Goal: Information Seeking & Learning: Get advice/opinions

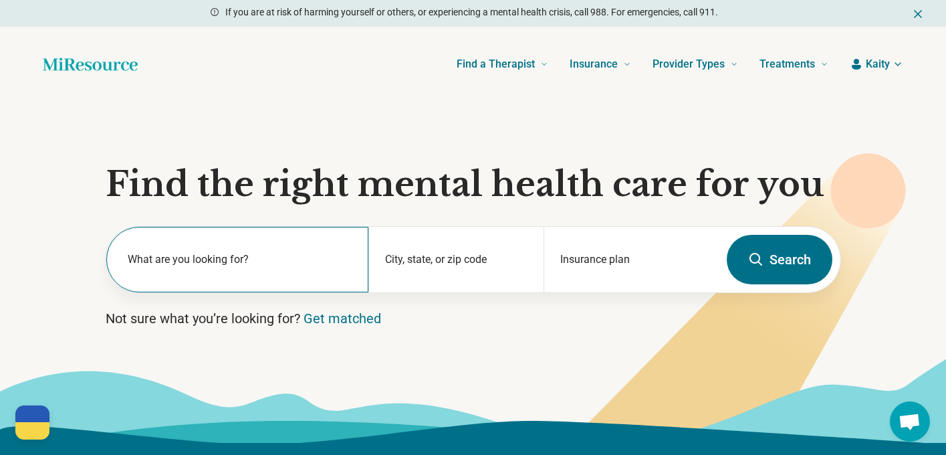
click at [213, 248] on div "What are you looking for?" at bounding box center [237, 260] width 263 height 66
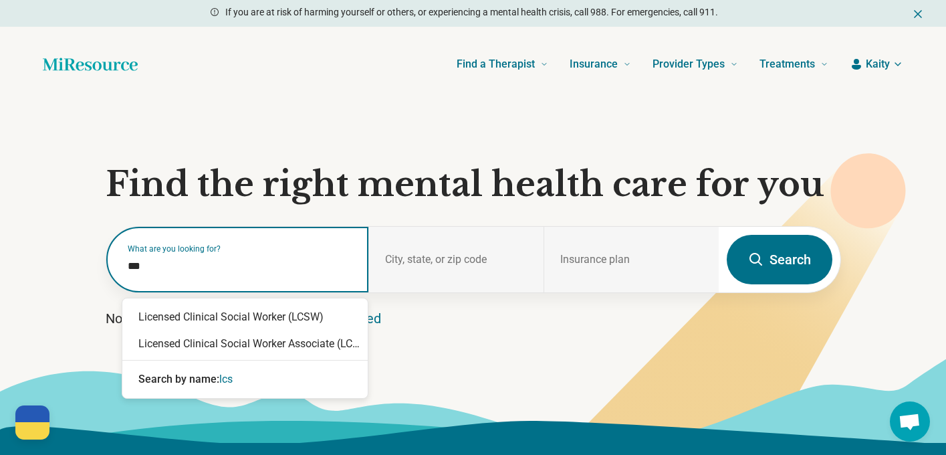
type input "****"
click at [199, 317] on div "Licensed Clinical Social Worker (LCSW)" at bounding box center [244, 317] width 245 height 27
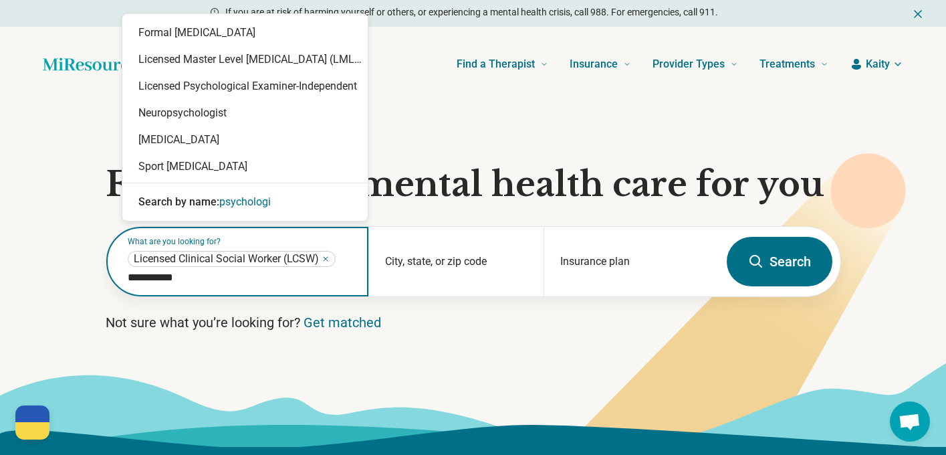
type input "**********"
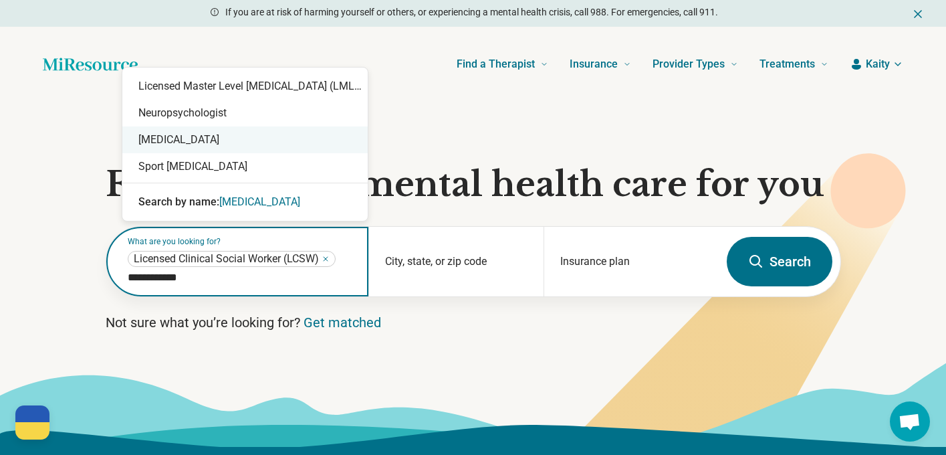
click at [171, 142] on div "[MEDICAL_DATA]" at bounding box center [244, 139] width 245 height 27
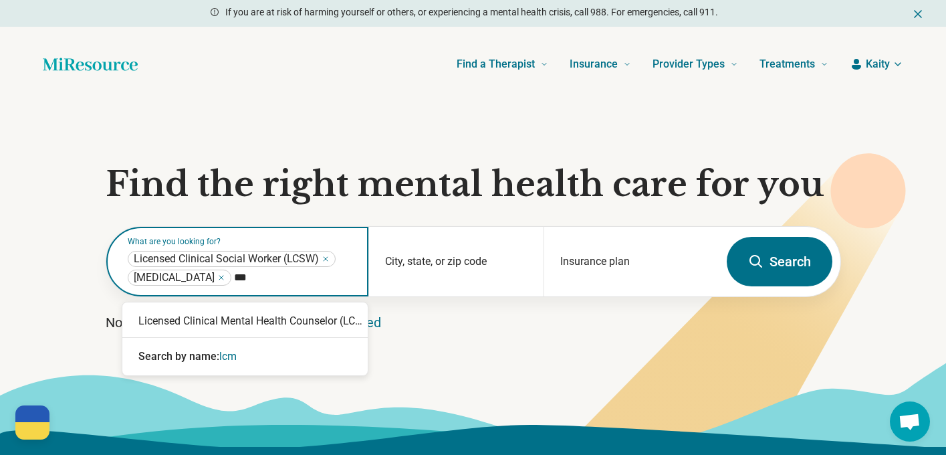
type input "****"
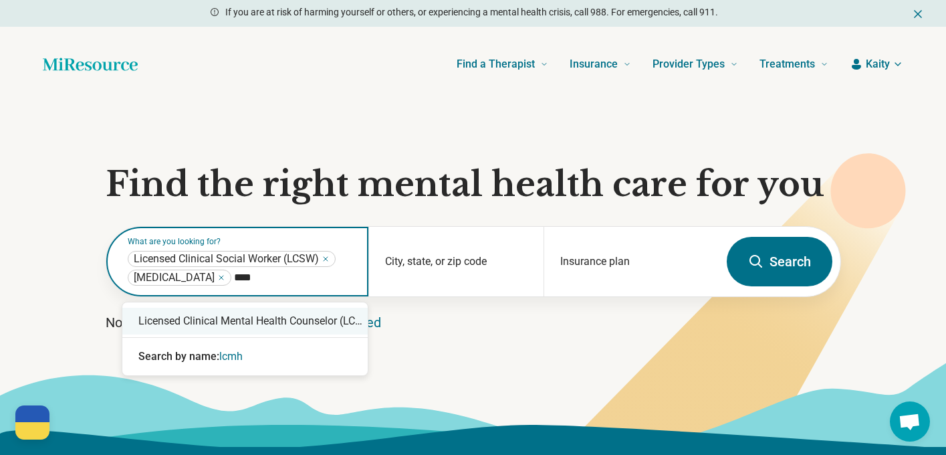
click at [290, 319] on div "Licensed Clinical Mental Health Counselor (LCMHC)" at bounding box center [244, 321] width 245 height 27
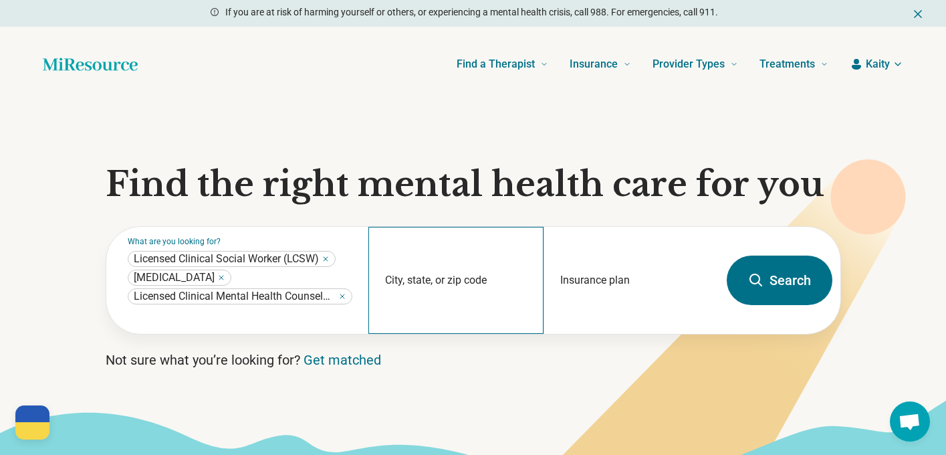
drag, startPoint x: 388, startPoint y: 282, endPoint x: 411, endPoint y: 284, distance: 23.5
click at [392, 282] on div "City, state, or zip code" at bounding box center [455, 280] width 175 height 107
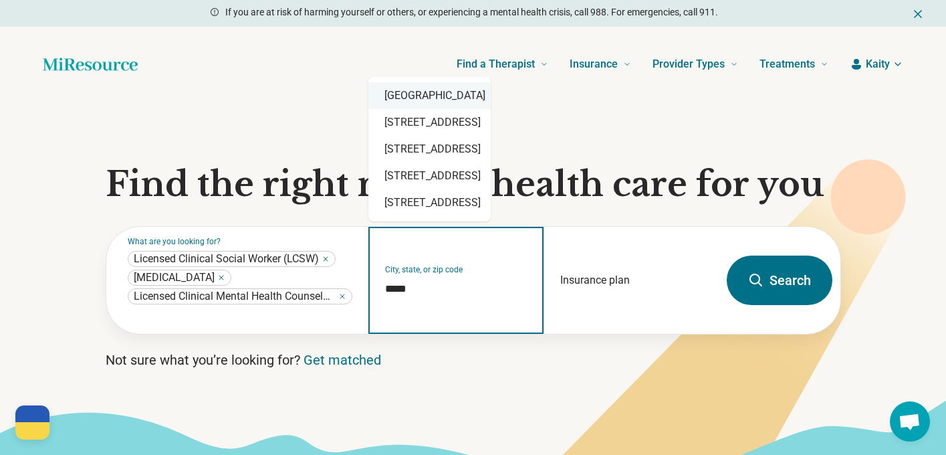
click at [439, 90] on div "Durham, NC 27713" at bounding box center [429, 95] width 122 height 27
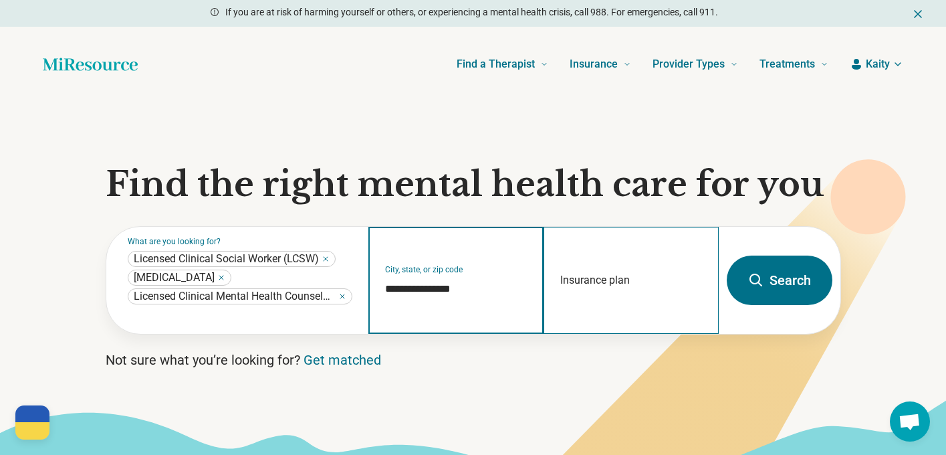
type input "**********"
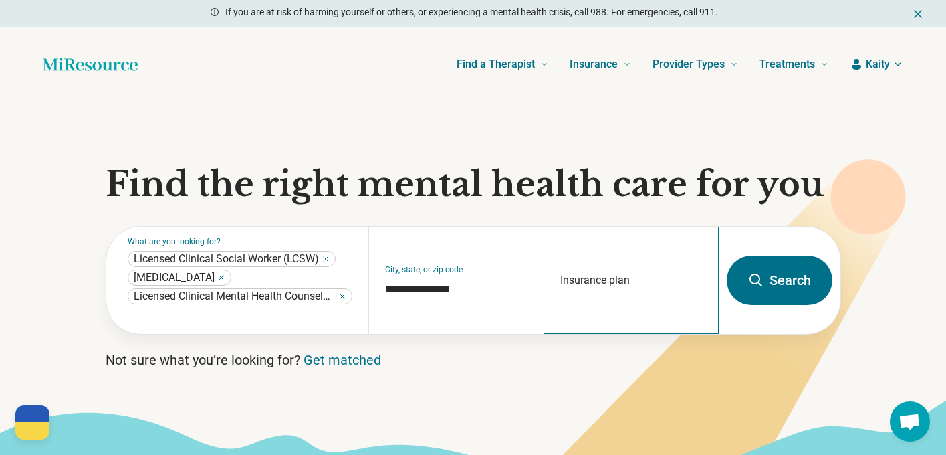
click at [608, 264] on div "Insurance plan" at bounding box center [631, 280] width 175 height 107
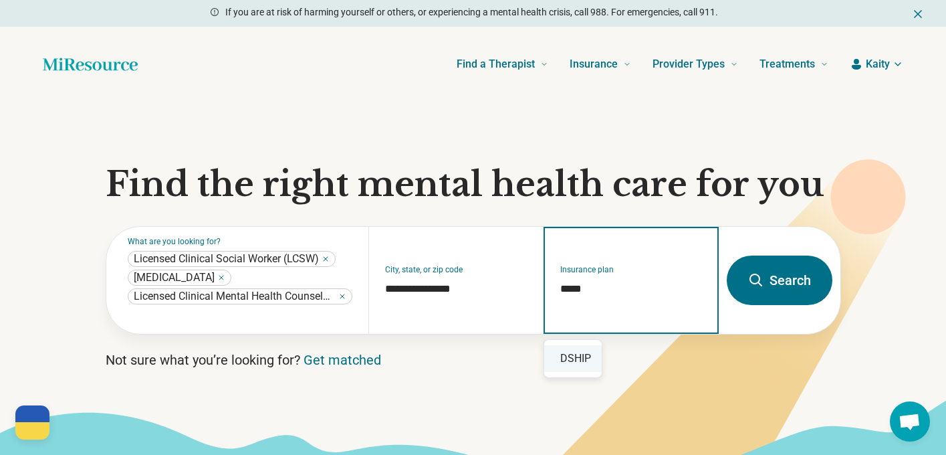
click at [570, 358] on div "DSHIP" at bounding box center [573, 358] width 58 height 27
type input "*****"
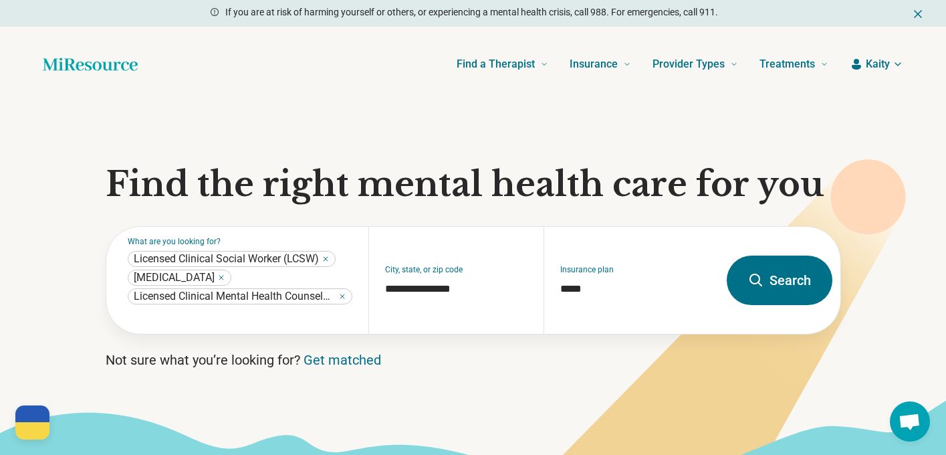
click at [775, 286] on button "Search" at bounding box center [780, 279] width 106 height 49
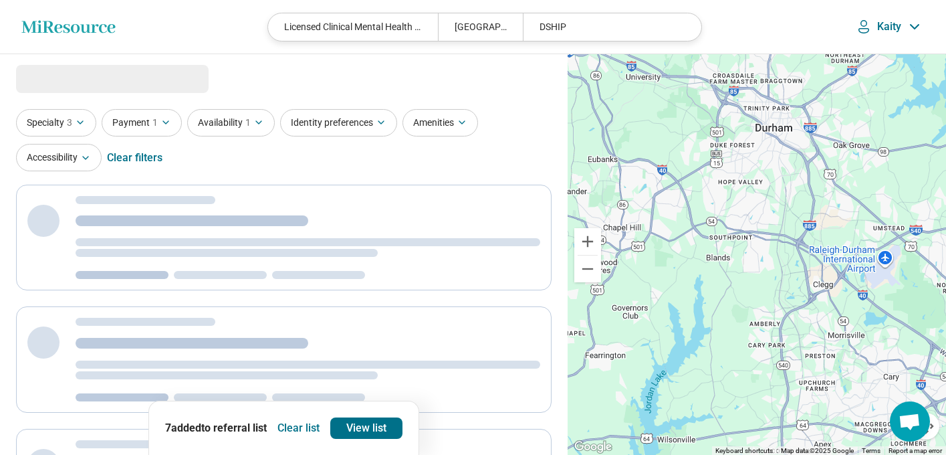
select select "***"
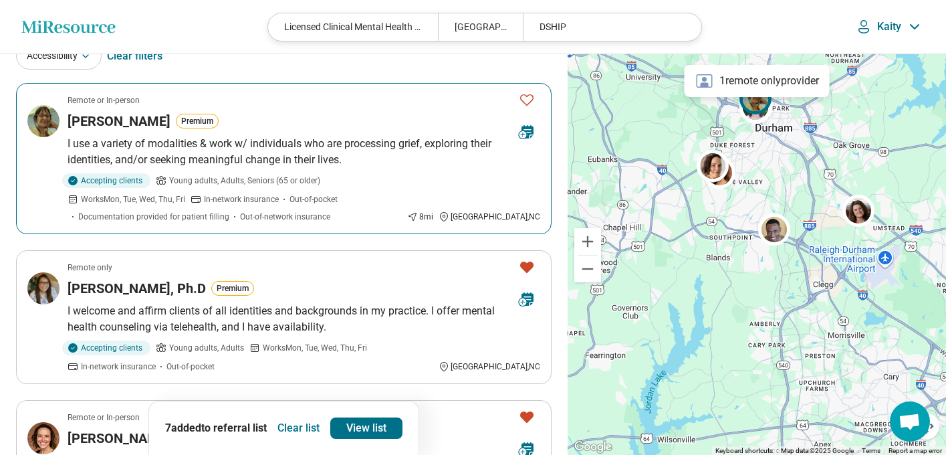
scroll to position [160, 0]
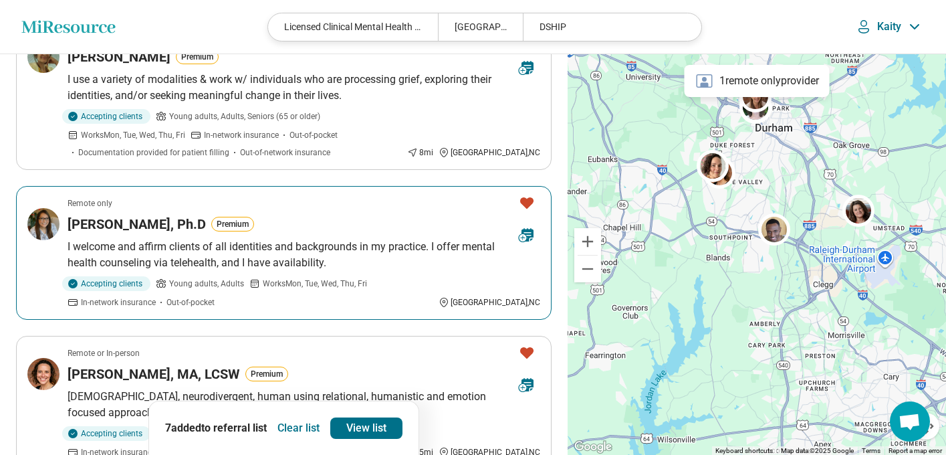
click at [49, 226] on img at bounding box center [43, 224] width 32 height 32
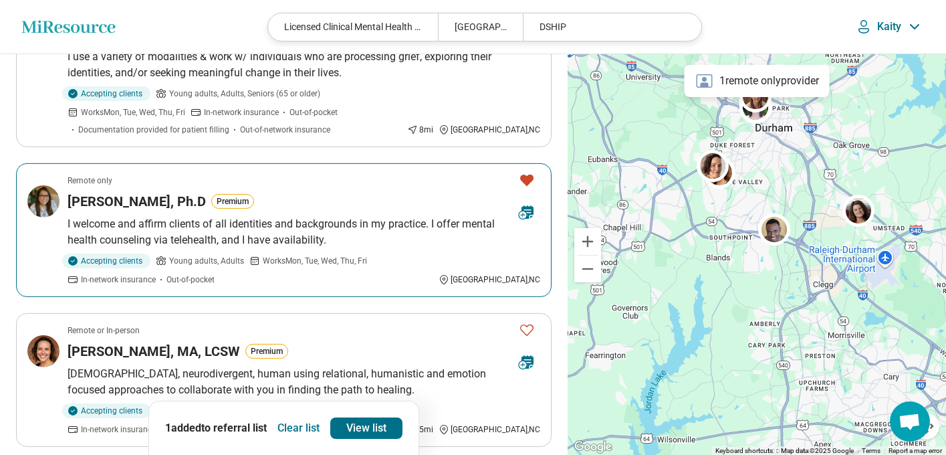
scroll to position [267, 0]
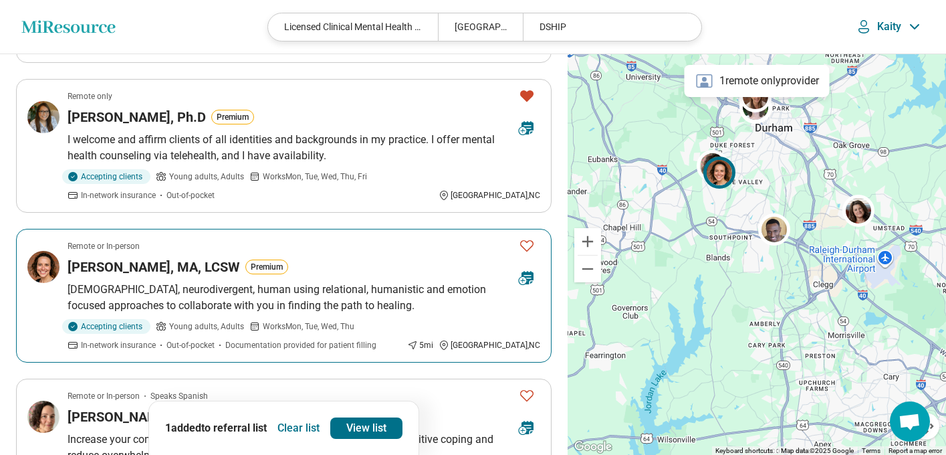
click at [522, 245] on icon "Favorite" at bounding box center [527, 245] width 16 height 16
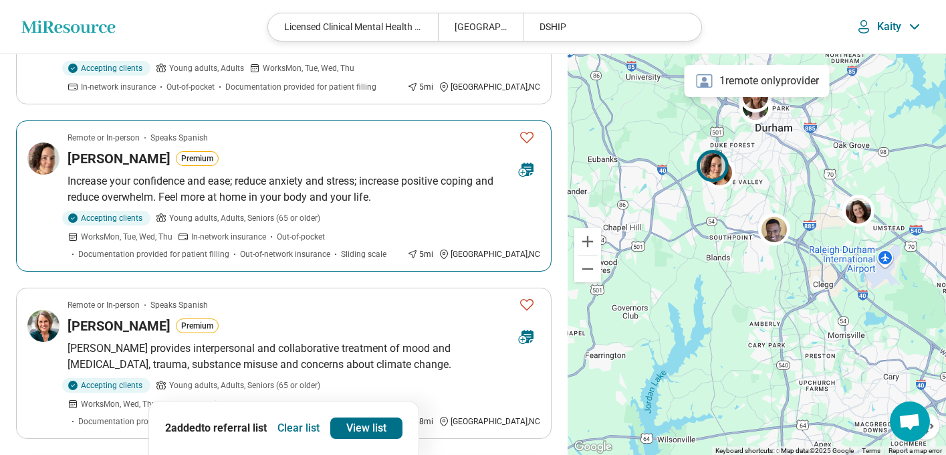
scroll to position [535, 0]
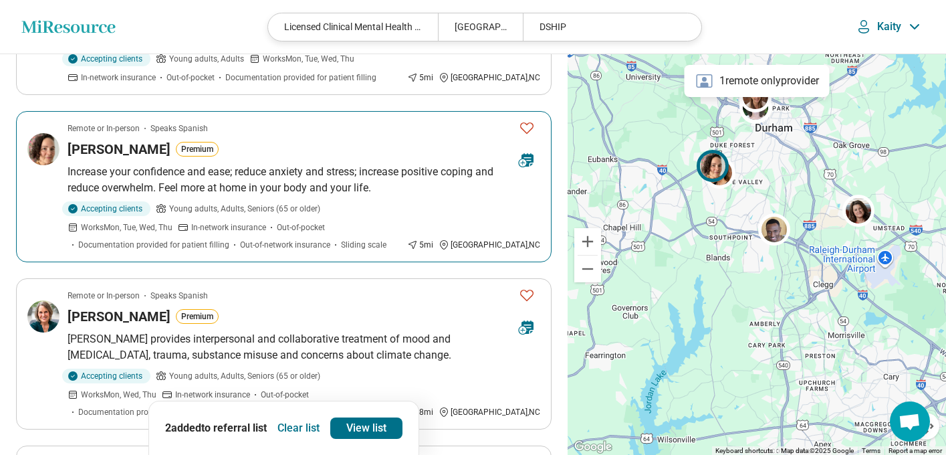
click at [520, 128] on icon "Favorite" at bounding box center [527, 128] width 16 height 16
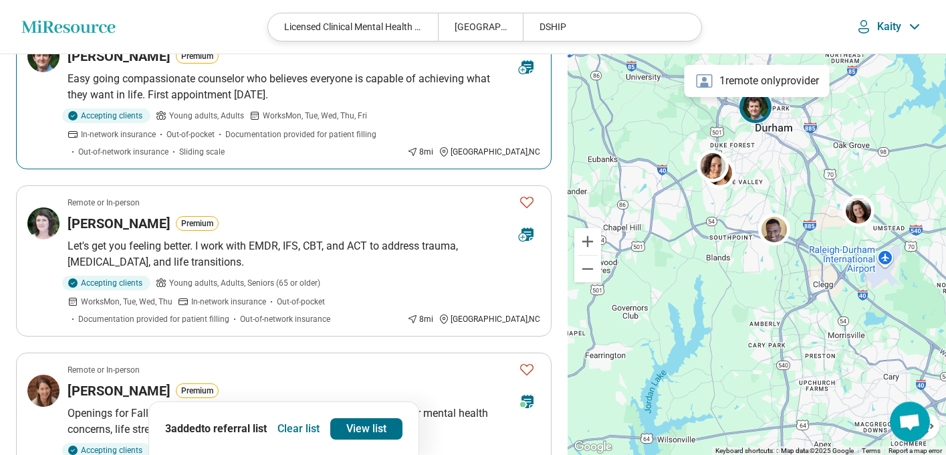
scroll to position [1134, 0]
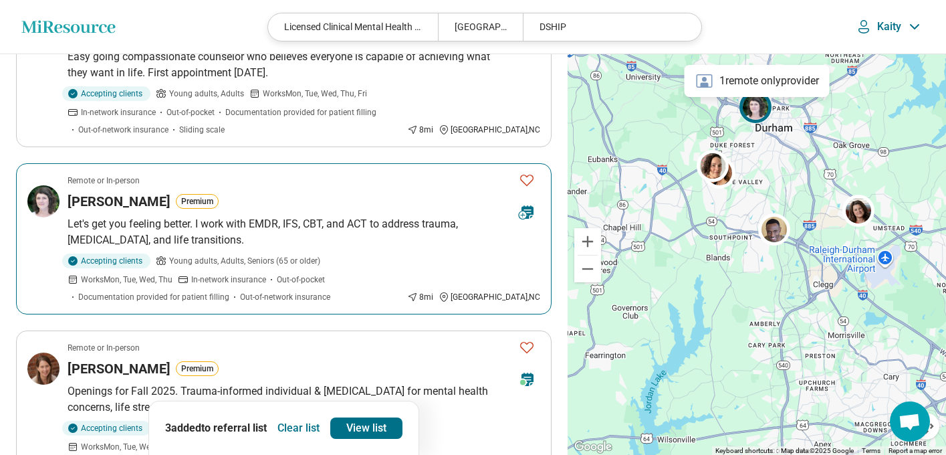
click at [527, 172] on icon "Favorite" at bounding box center [527, 180] width 16 height 16
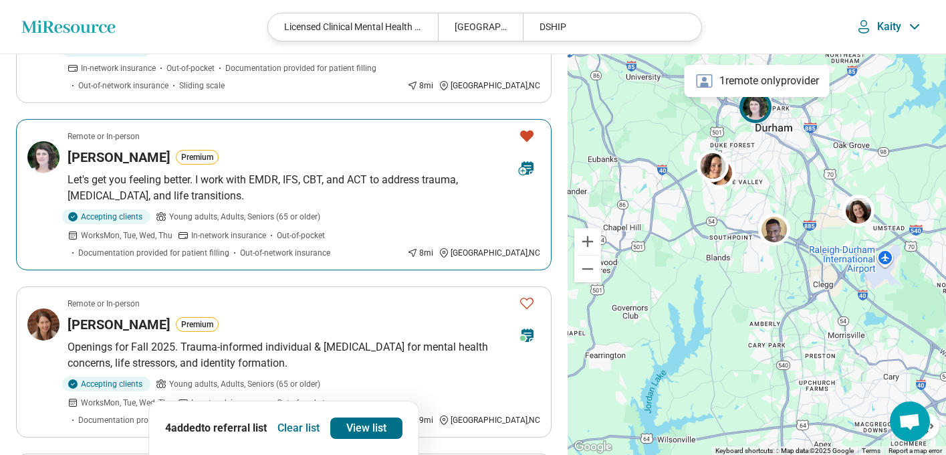
scroll to position [1252, 0]
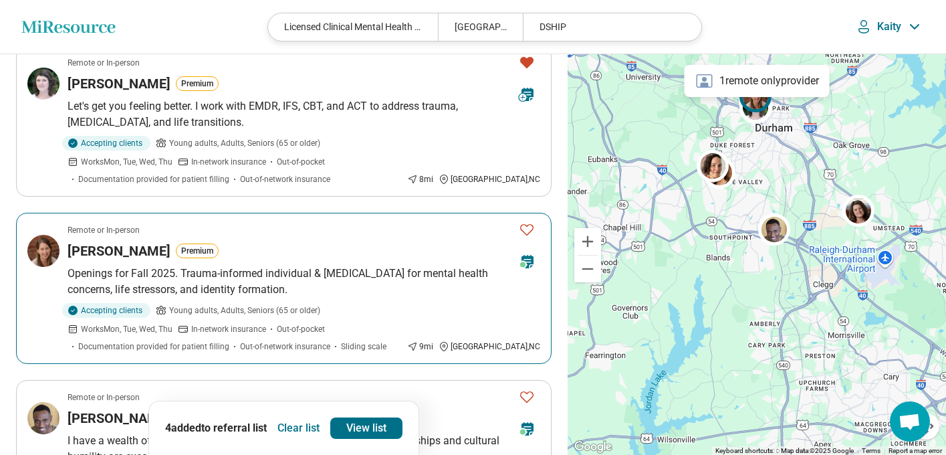
click at [522, 221] on icon "Favorite" at bounding box center [527, 229] width 16 height 16
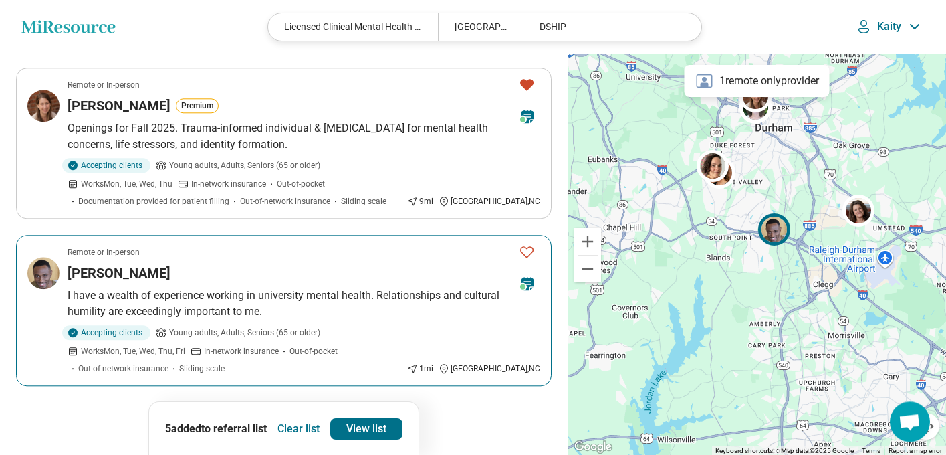
scroll to position [1519, 0]
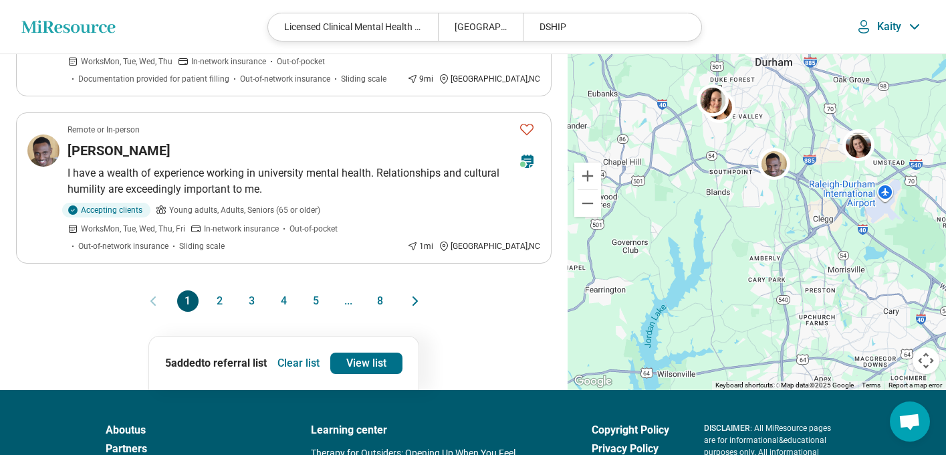
click at [226, 290] on button "2" at bounding box center [219, 300] width 21 height 21
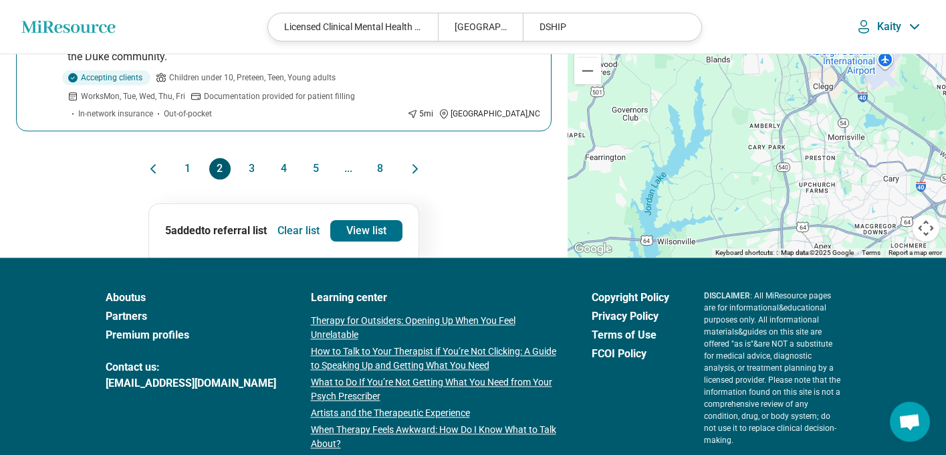
scroll to position [1605, 0]
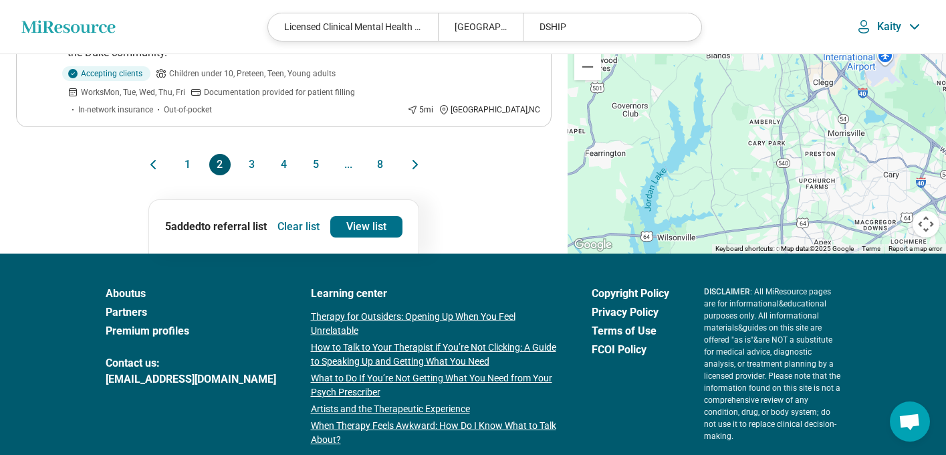
click at [190, 154] on button "1" at bounding box center [187, 164] width 21 height 21
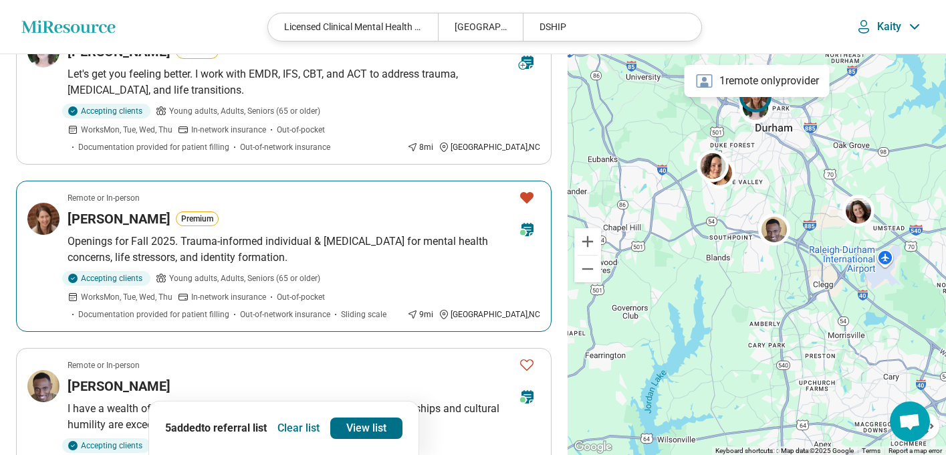
scroll to position [1476, 0]
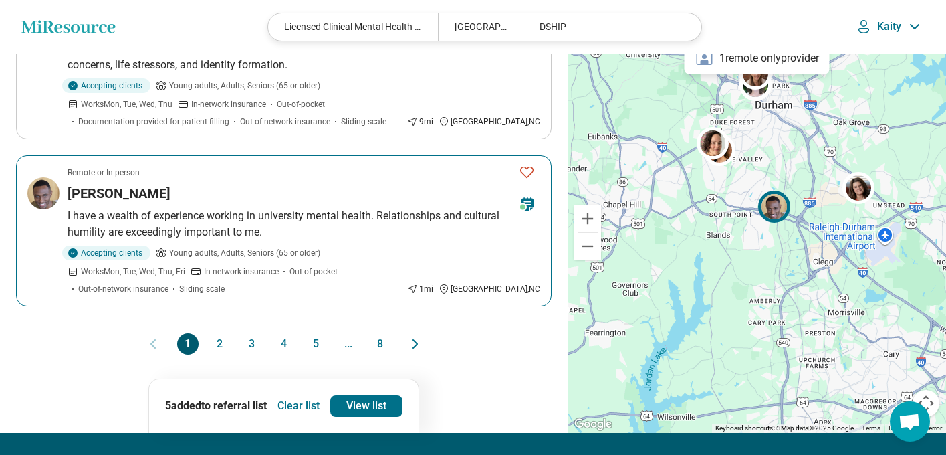
click at [530, 164] on icon "Favorite" at bounding box center [527, 172] width 16 height 16
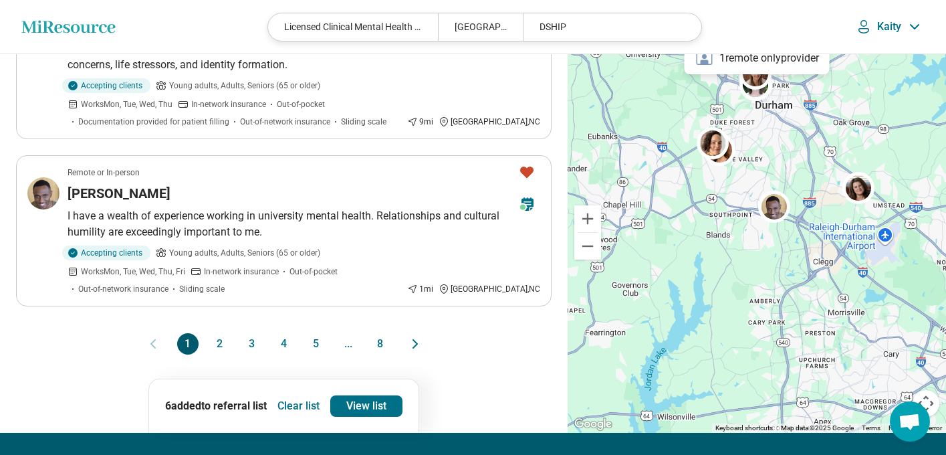
click at [219, 333] on button "2" at bounding box center [219, 343] width 21 height 21
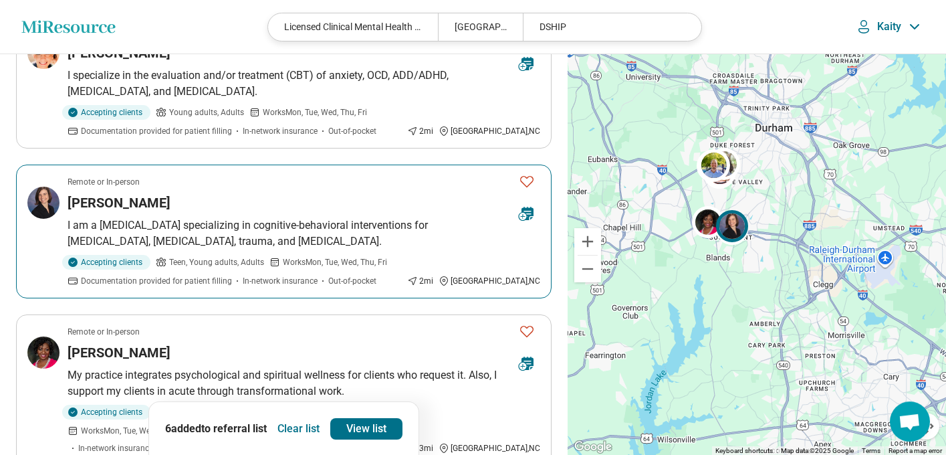
scroll to position [407, 0]
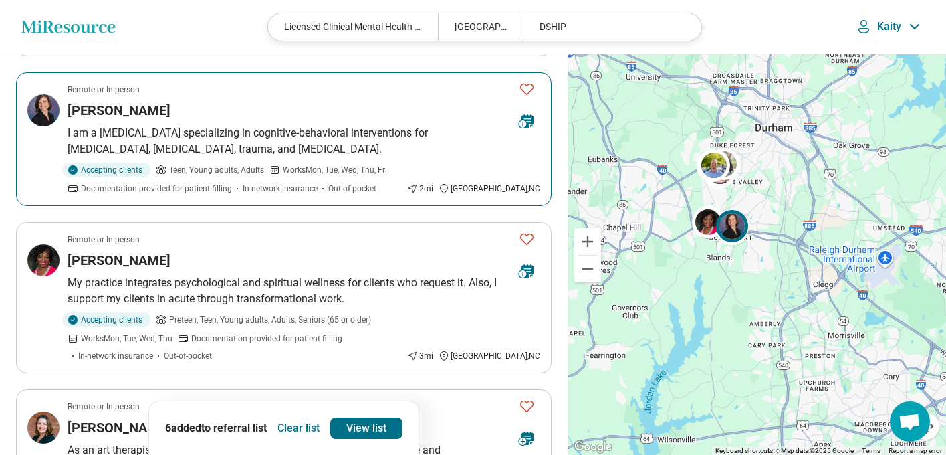
click at [526, 88] on icon "Favorite" at bounding box center [527, 89] width 16 height 16
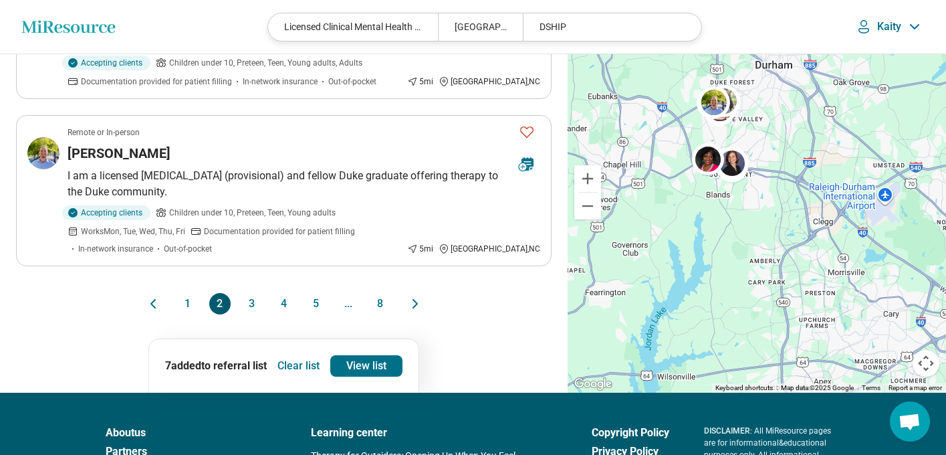
click at [252, 293] on button "3" at bounding box center [251, 303] width 21 height 21
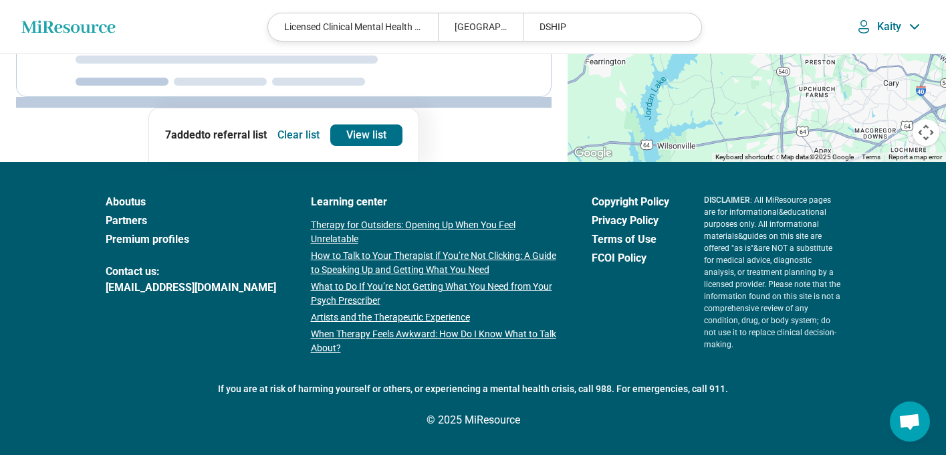
scroll to position [0, 0]
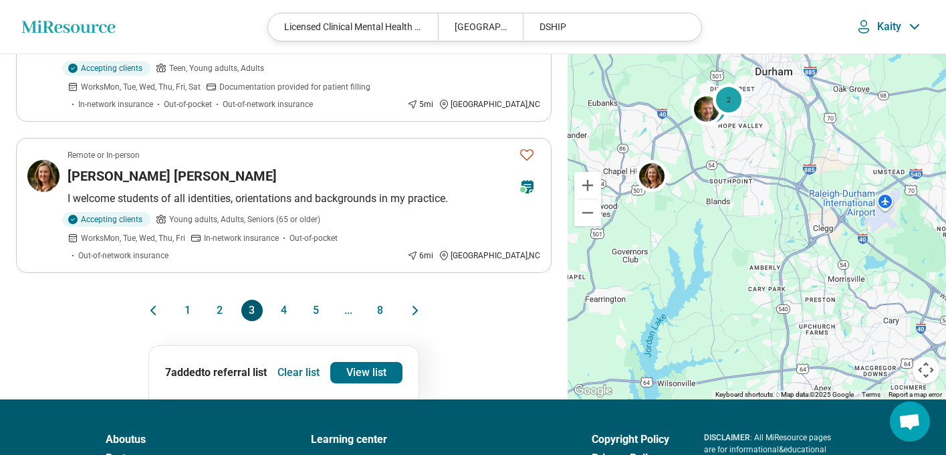
click at [285, 300] on button "4" at bounding box center [283, 310] width 21 height 21
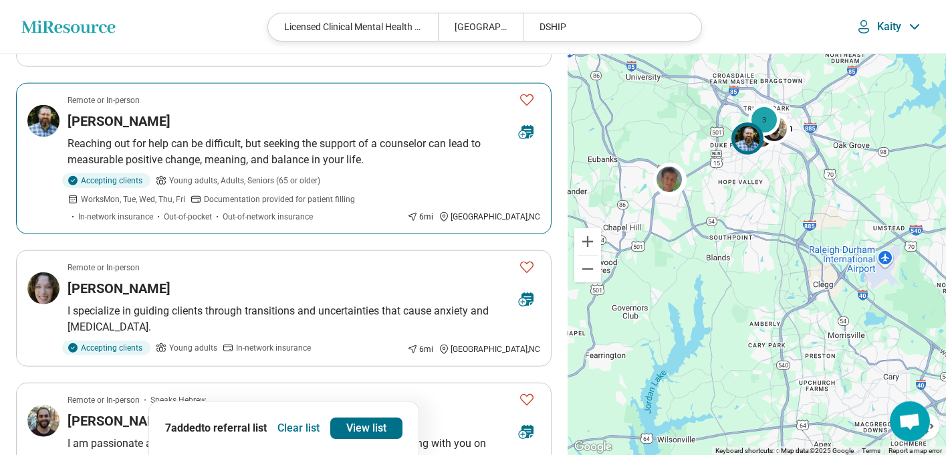
scroll to position [717, 0]
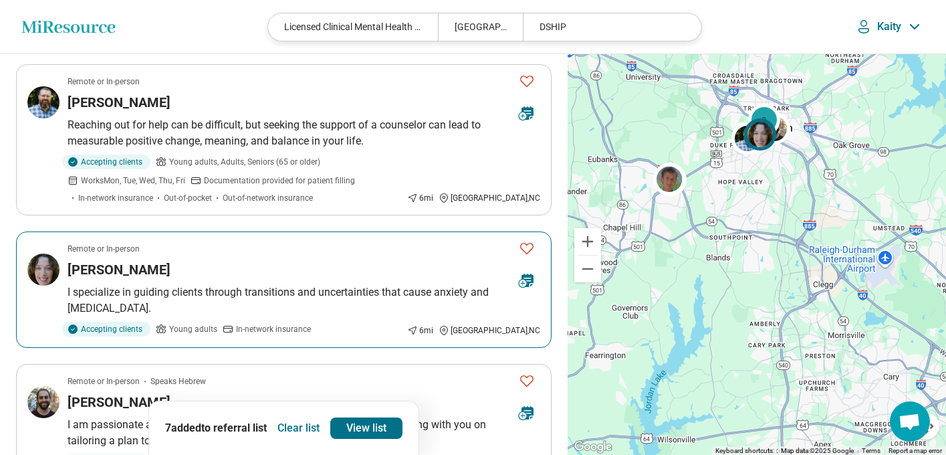
click at [527, 240] on icon "Favorite" at bounding box center [527, 248] width 16 height 16
click at [48, 253] on img at bounding box center [43, 269] width 32 height 32
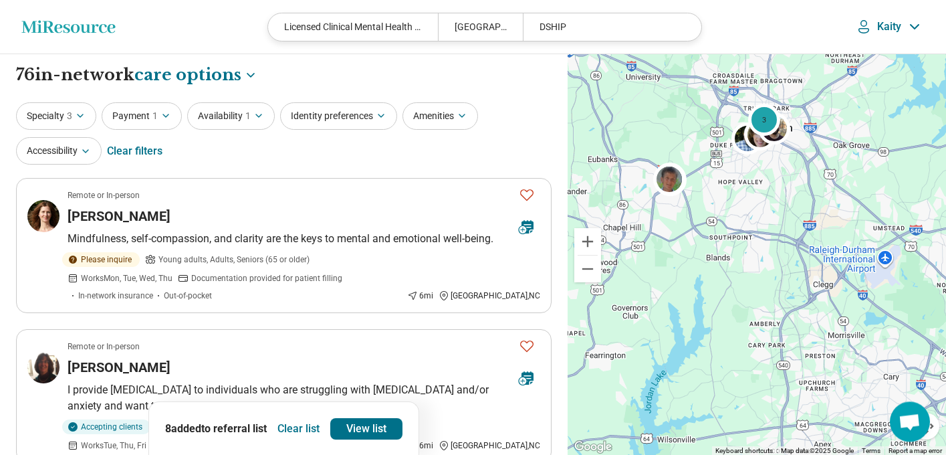
scroll to position [0, 0]
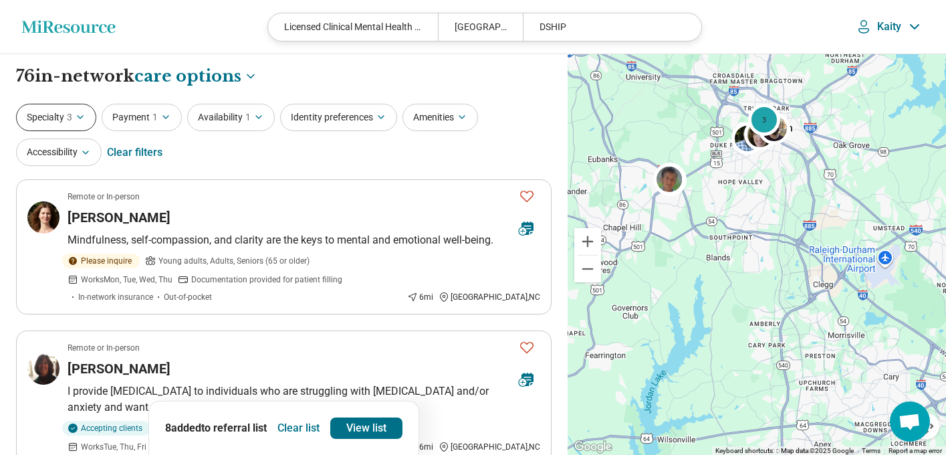
click at [75, 118] on button "Specialty 3" at bounding box center [56, 117] width 80 height 27
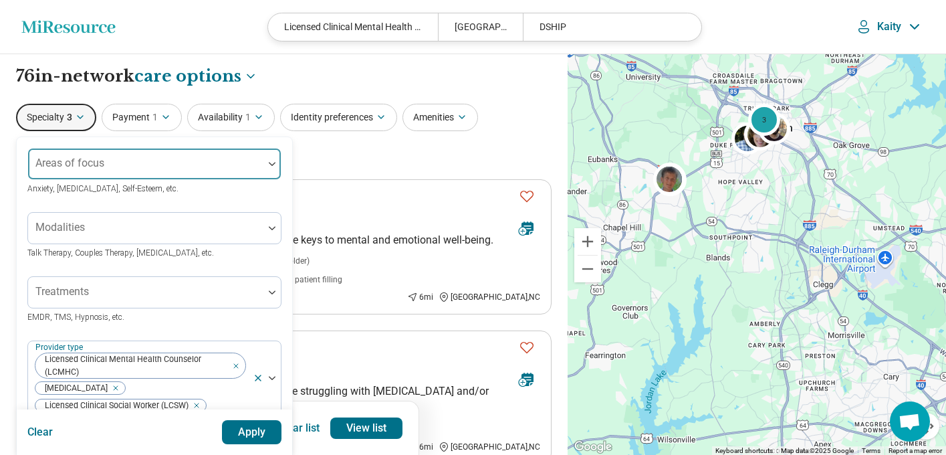
click at [171, 166] on div at bounding box center [145, 169] width 225 height 19
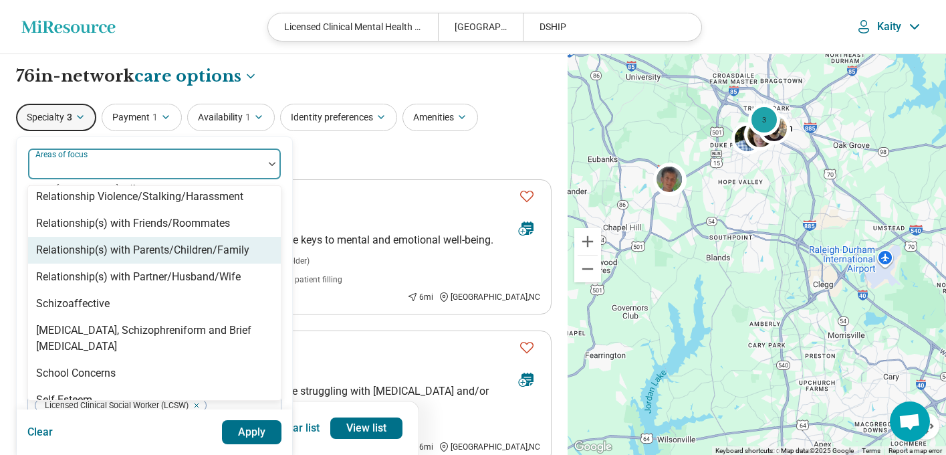
scroll to position [2122, 0]
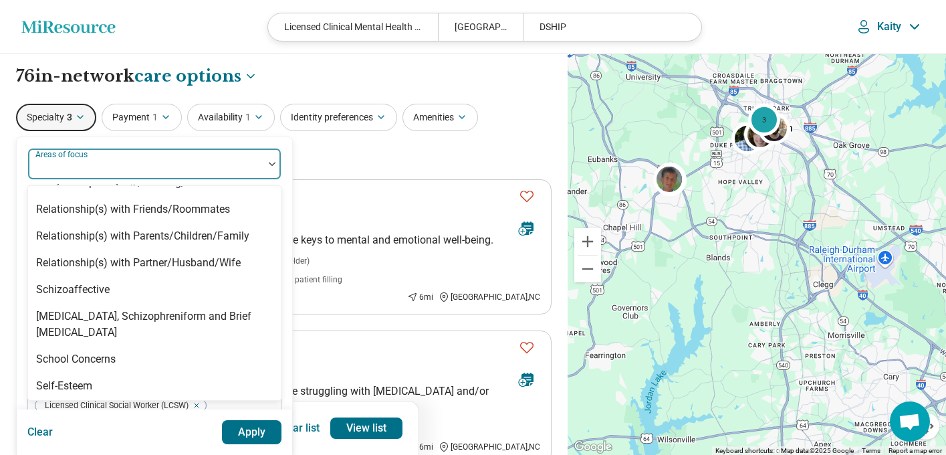
click at [521, 156] on div "Specialty 3 Abuse, 1 of 100. 100 results available. Use Up and Down to choose o…" at bounding box center [284, 136] width 536 height 65
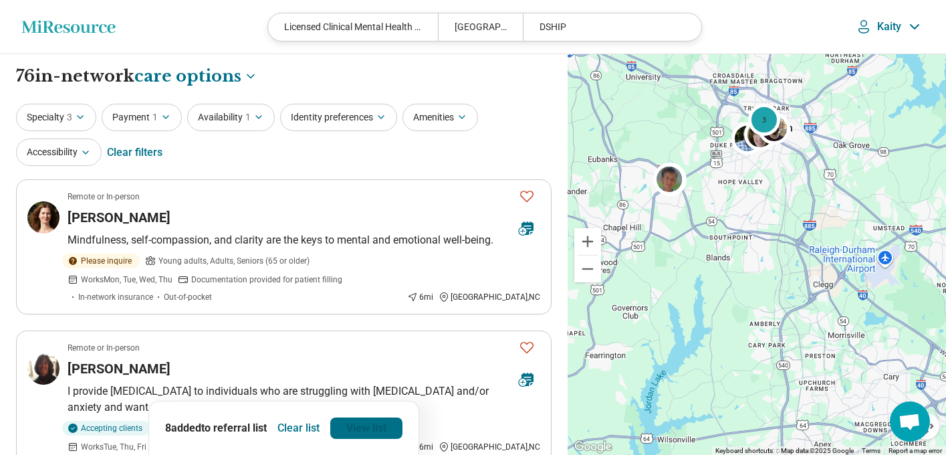
click at [364, 430] on link "View list" at bounding box center [366, 427] width 72 height 21
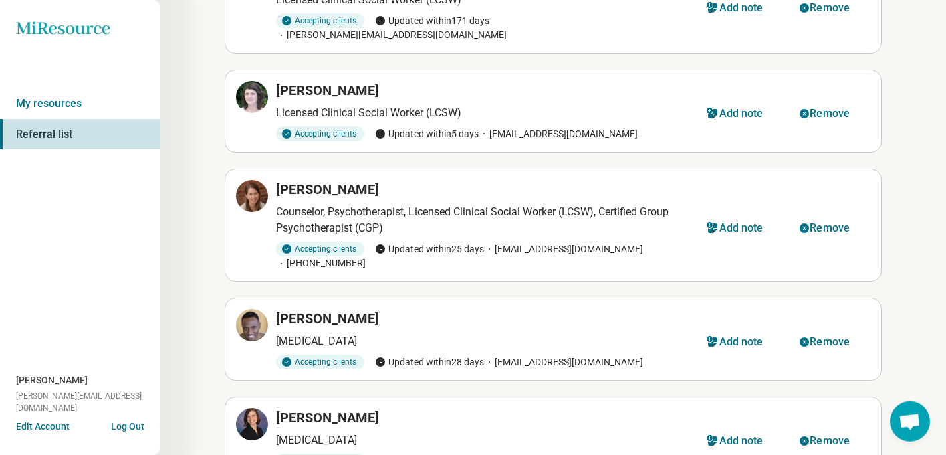
scroll to position [439, 0]
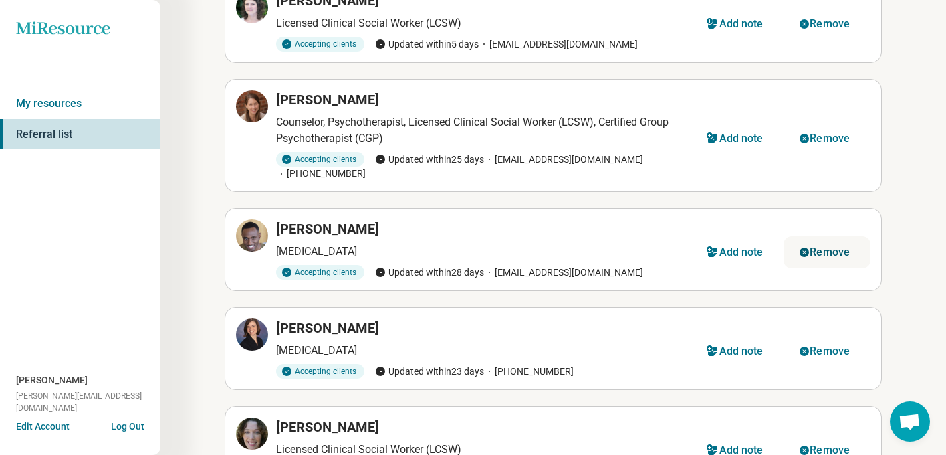
click at [845, 247] on div "Remove" at bounding box center [830, 252] width 40 height 11
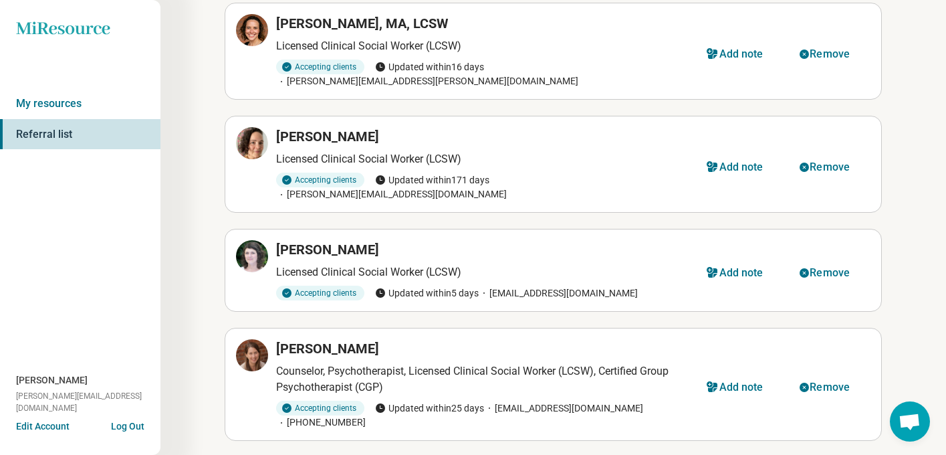
scroll to position [136, 0]
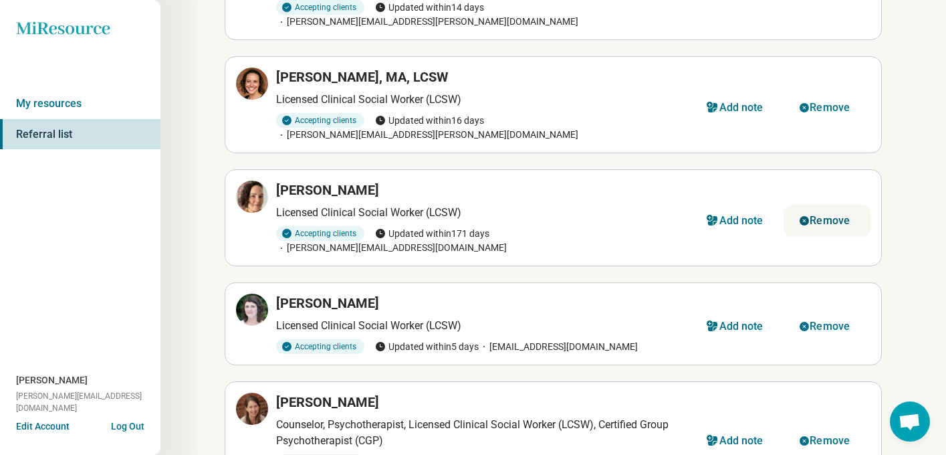
click at [833, 205] on button "Remove" at bounding box center [827, 221] width 87 height 32
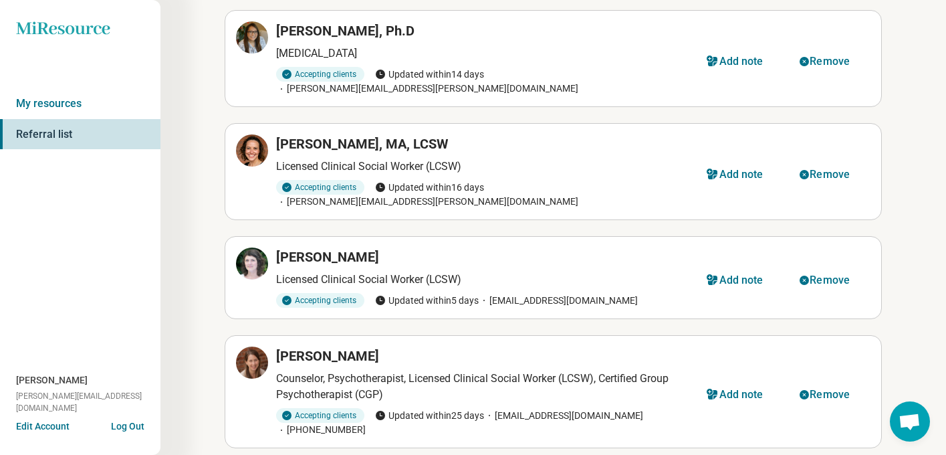
scroll to position [0, 0]
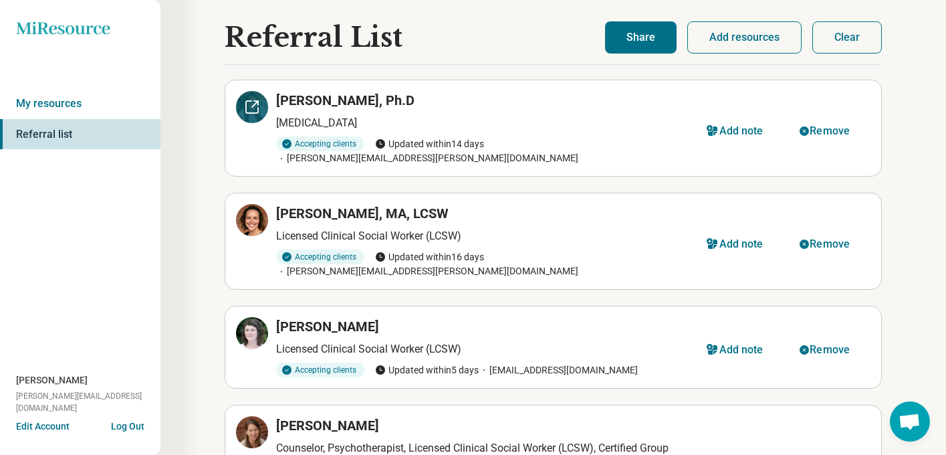
click at [251, 112] on icon at bounding box center [252, 107] width 12 height 12
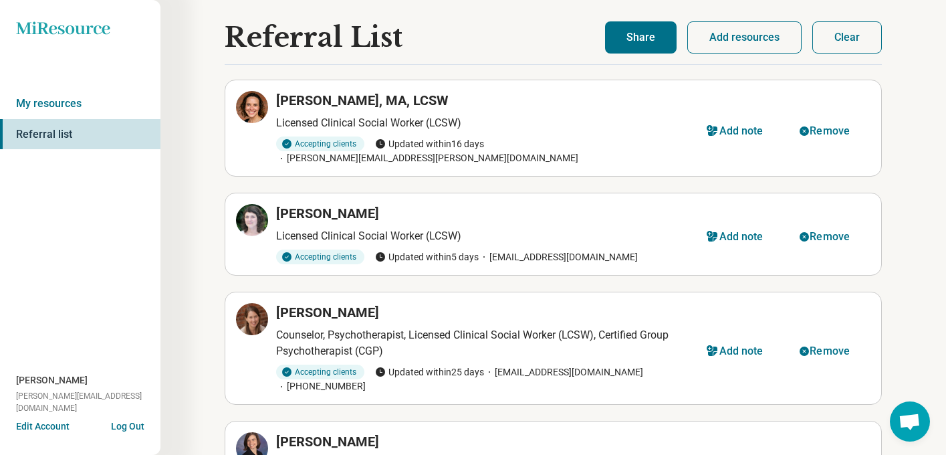
click at [422, 97] on h3 "Barbara Hodapp, MA, LCSW" at bounding box center [362, 100] width 173 height 19
click at [250, 114] on icon at bounding box center [252, 107] width 16 height 16
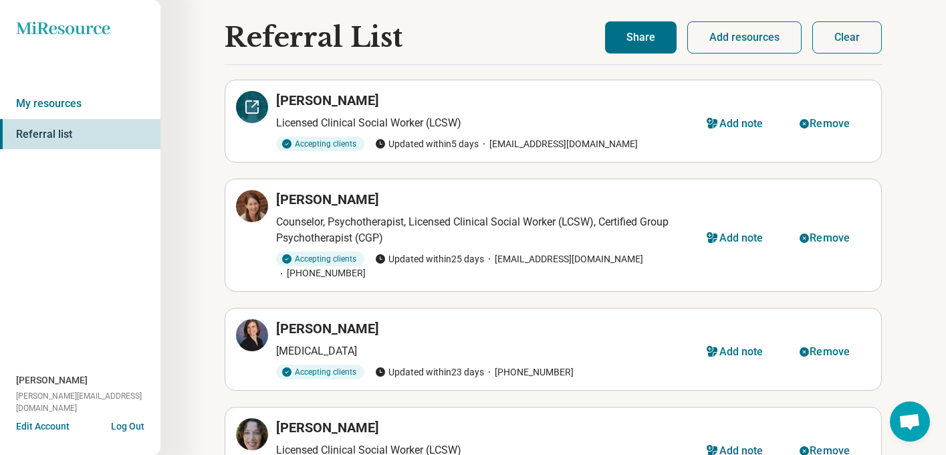
click at [251, 118] on div at bounding box center [252, 107] width 32 height 32
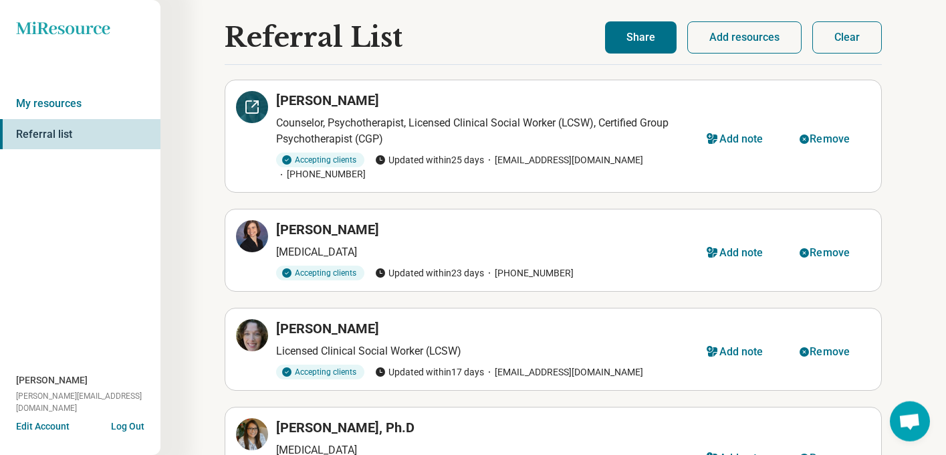
click at [250, 108] on icon at bounding box center [252, 107] width 16 height 16
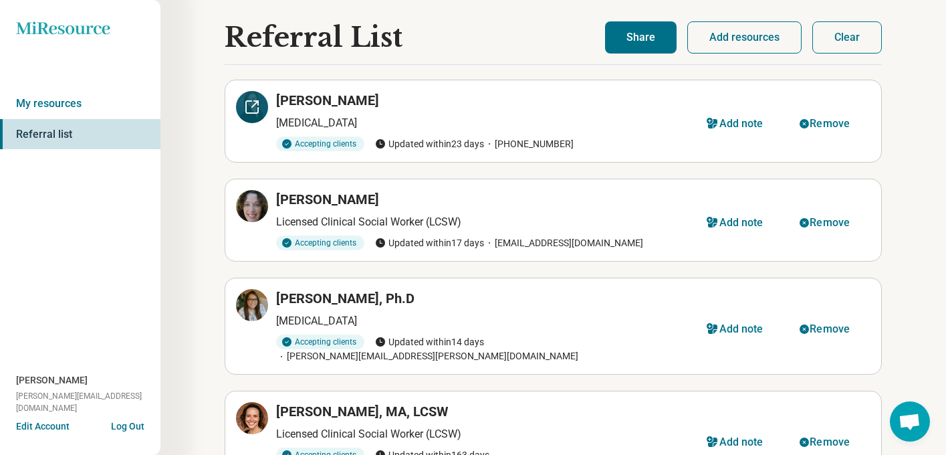
click at [254, 116] on div at bounding box center [252, 107] width 32 height 32
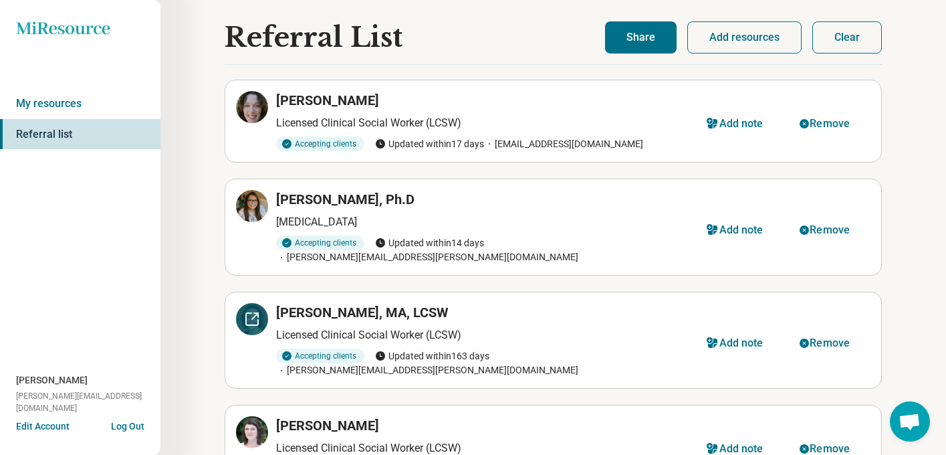
click at [251, 316] on div at bounding box center [252, 319] width 32 height 32
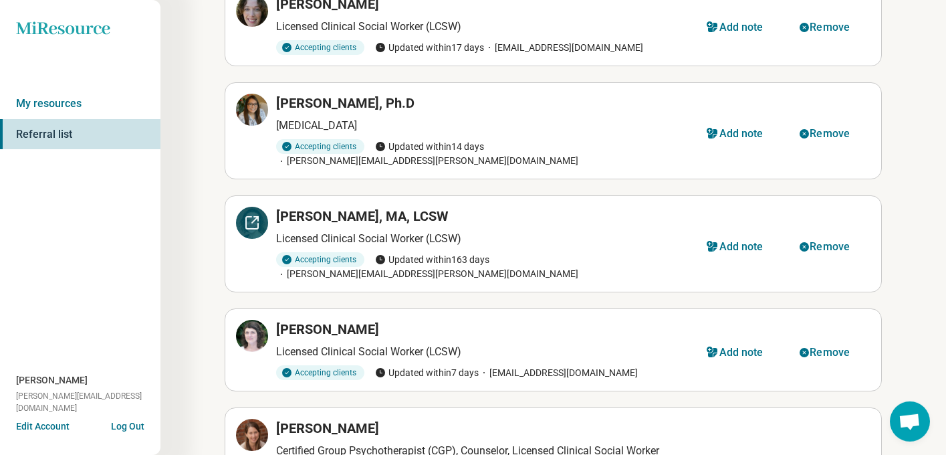
scroll to position [139, 0]
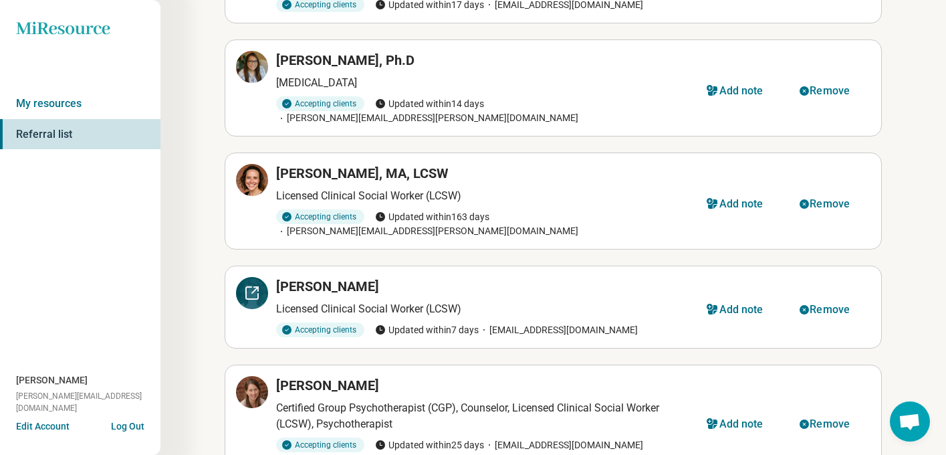
click at [255, 279] on div at bounding box center [252, 293] width 32 height 32
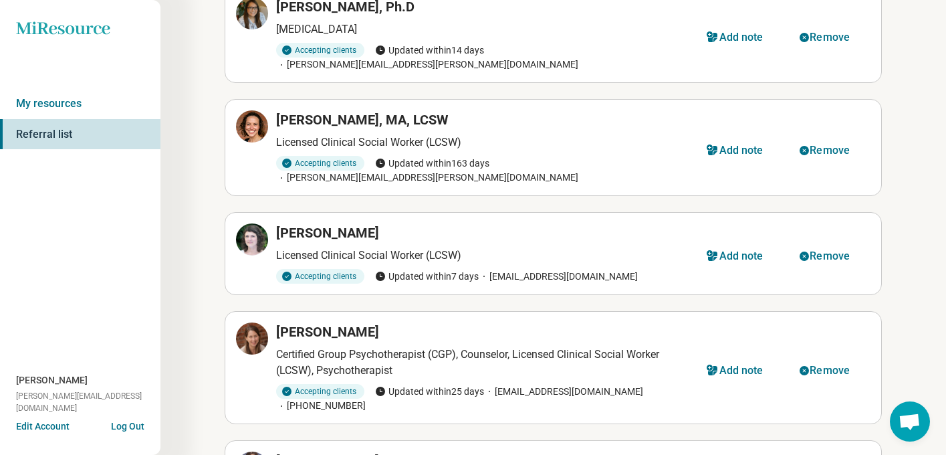
scroll to position [294, 0]
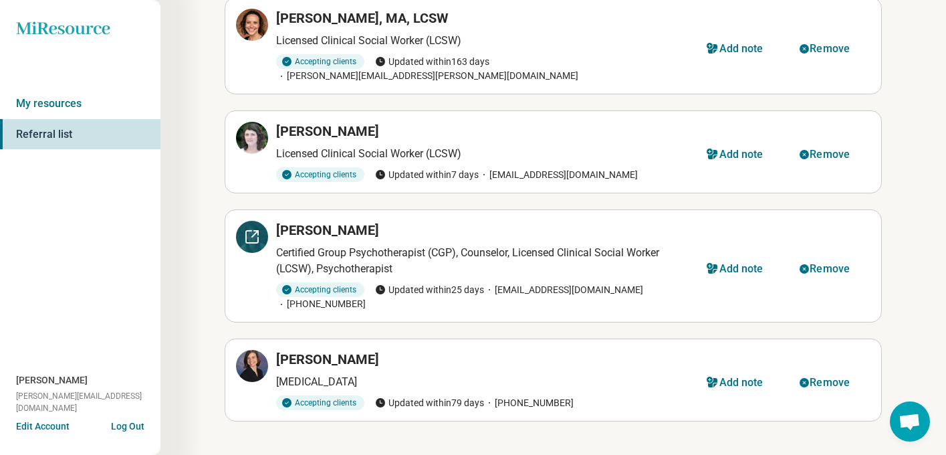
click at [253, 231] on icon at bounding box center [252, 237] width 12 height 12
click at [203, 275] on div "Referral List Sheila Broderick Licensed Clinical Social Worker (LCSW) Accepting…" at bounding box center [553, 94] width 786 height 777
click at [251, 358] on icon at bounding box center [252, 366] width 16 height 16
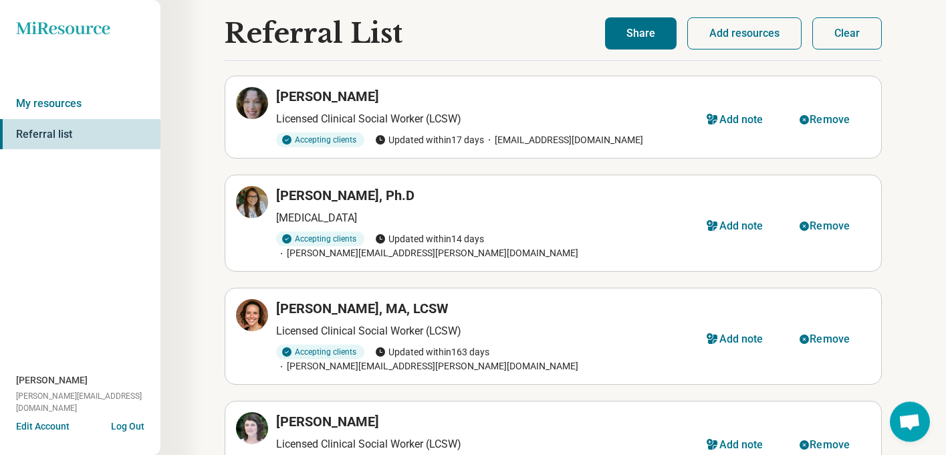
scroll to position [0, 0]
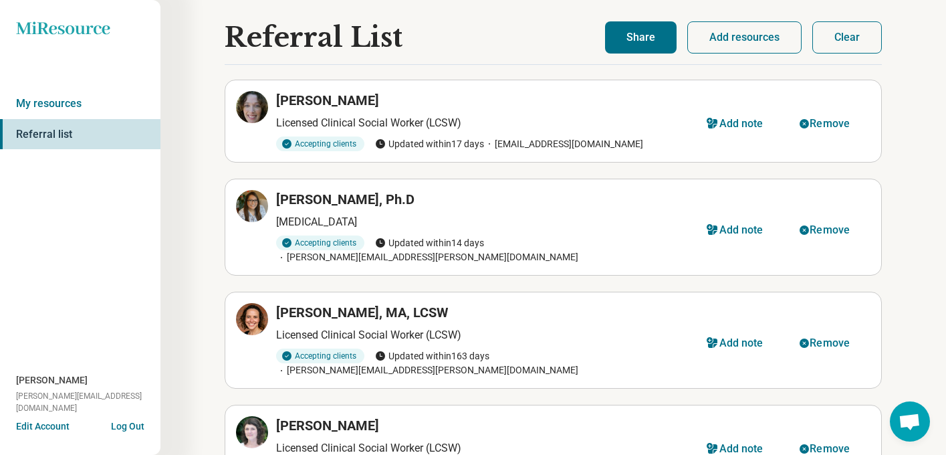
click at [659, 40] on button "Share" at bounding box center [641, 37] width 72 height 32
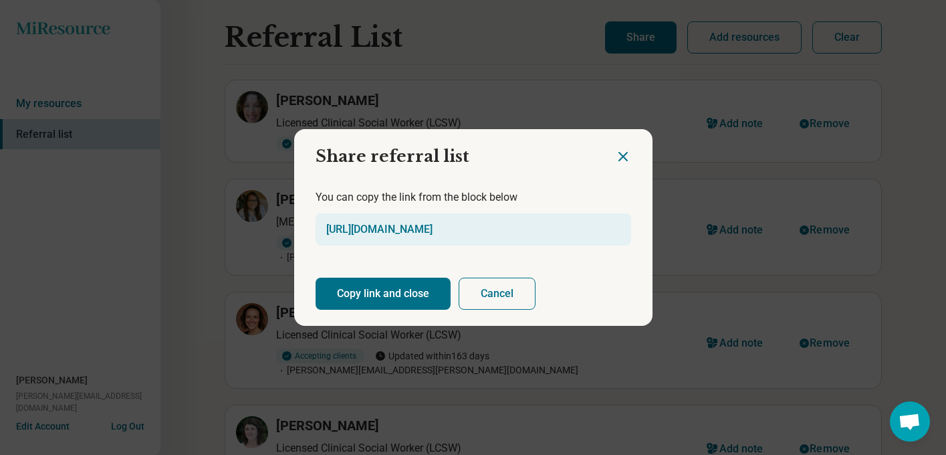
click at [424, 294] on button "Copy link and close" at bounding box center [383, 293] width 135 height 32
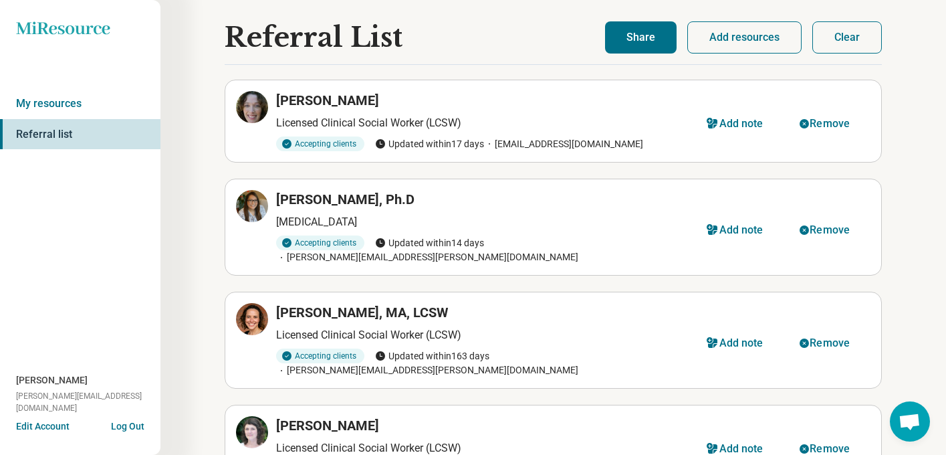
click at [725, 41] on button "Add resources" at bounding box center [744, 37] width 114 height 32
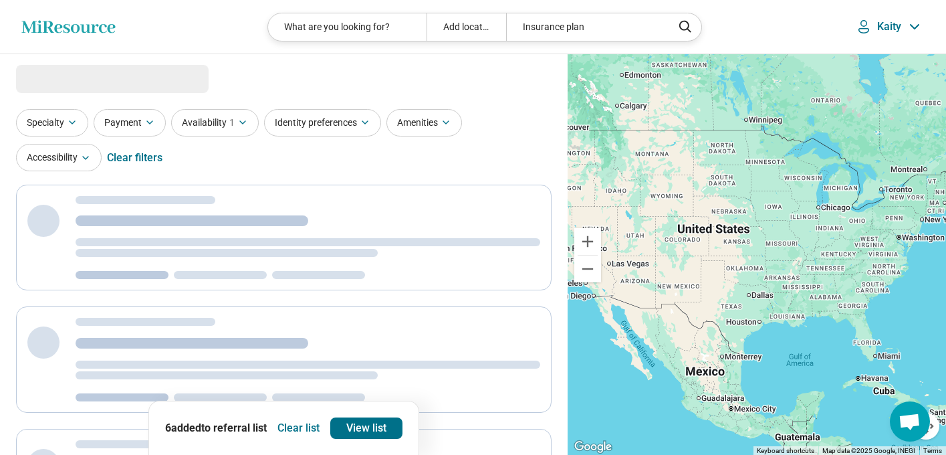
select select "***"
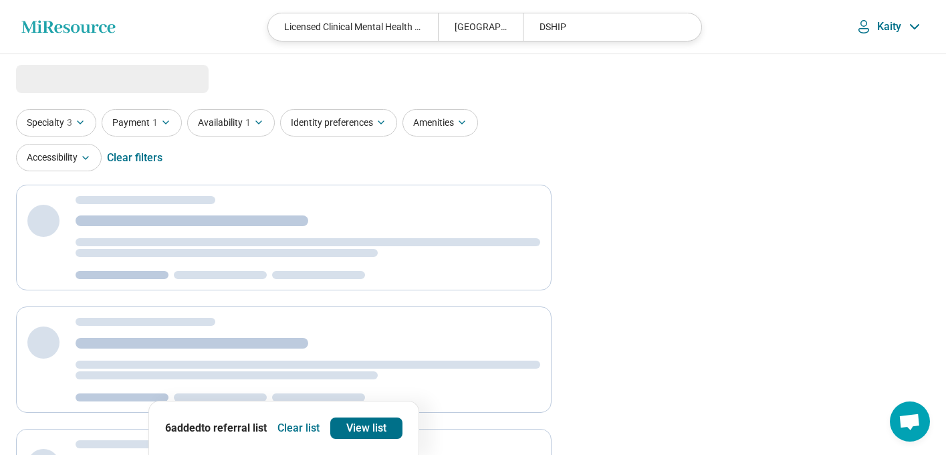
select select "***"
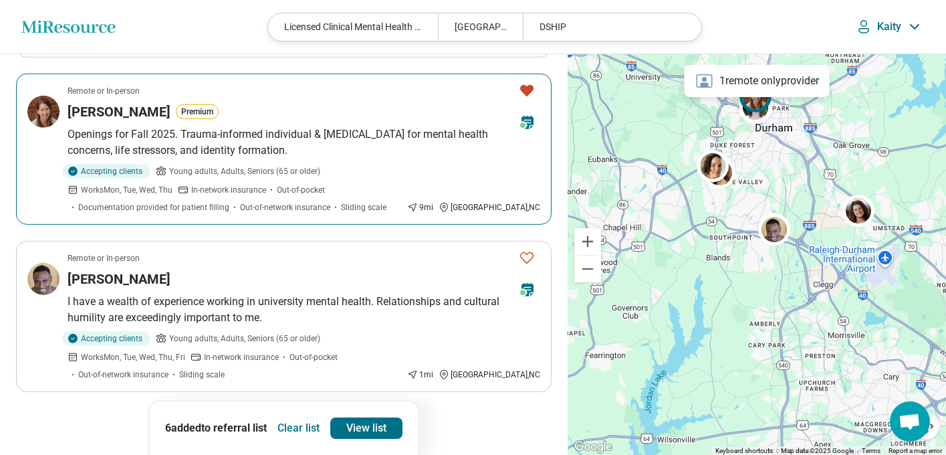
scroll to position [1519, 0]
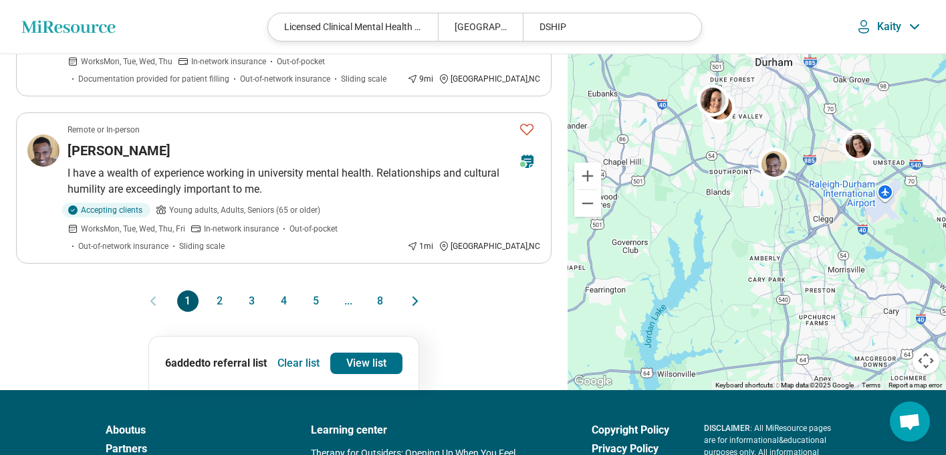
click at [223, 290] on button "2" at bounding box center [219, 300] width 21 height 21
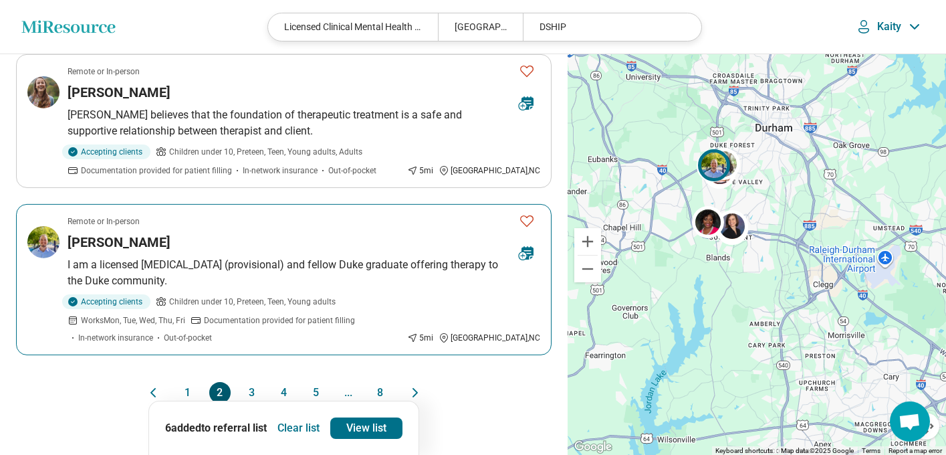
scroll to position [1476, 0]
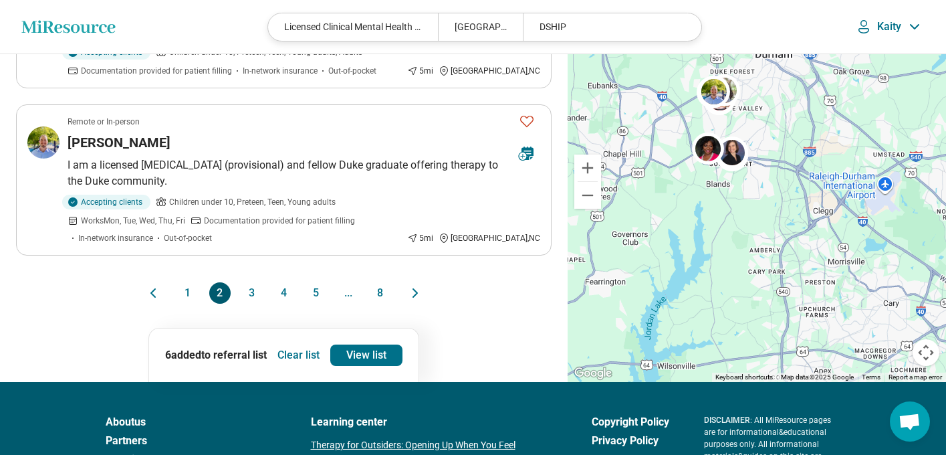
click at [255, 282] on button "3" at bounding box center [251, 292] width 21 height 21
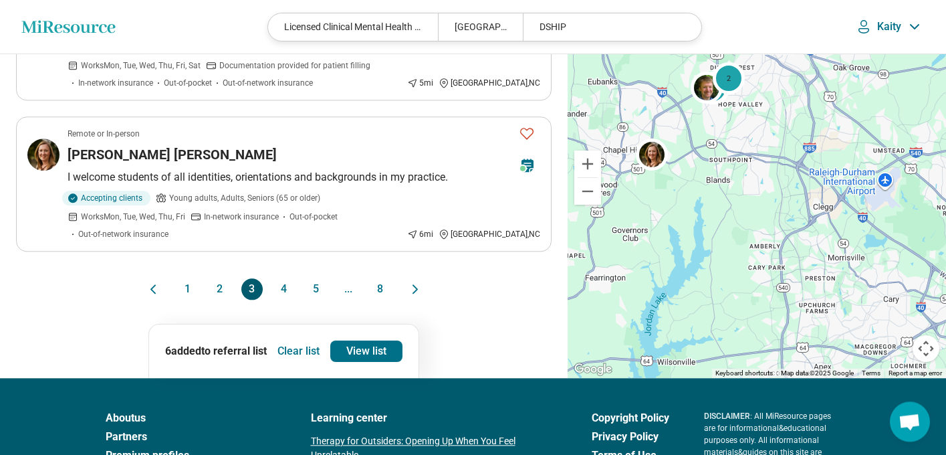
scroll to position [1519, 0]
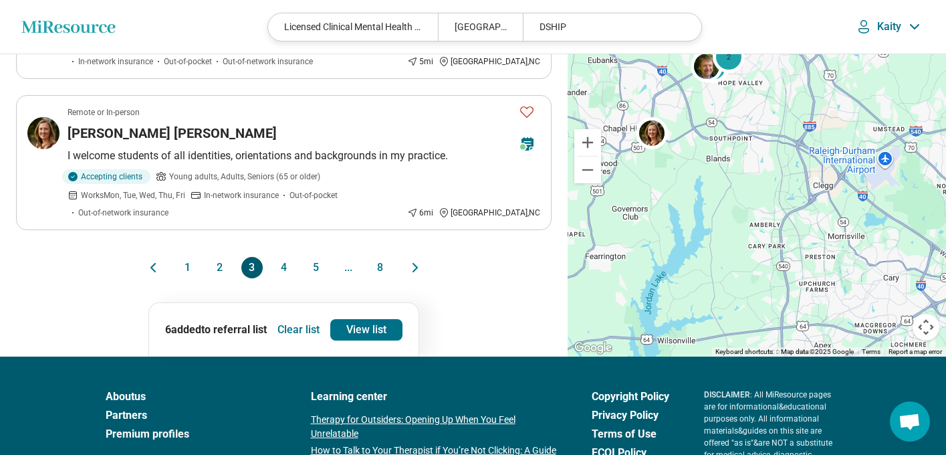
click at [282, 257] on button "4" at bounding box center [283, 267] width 21 height 21
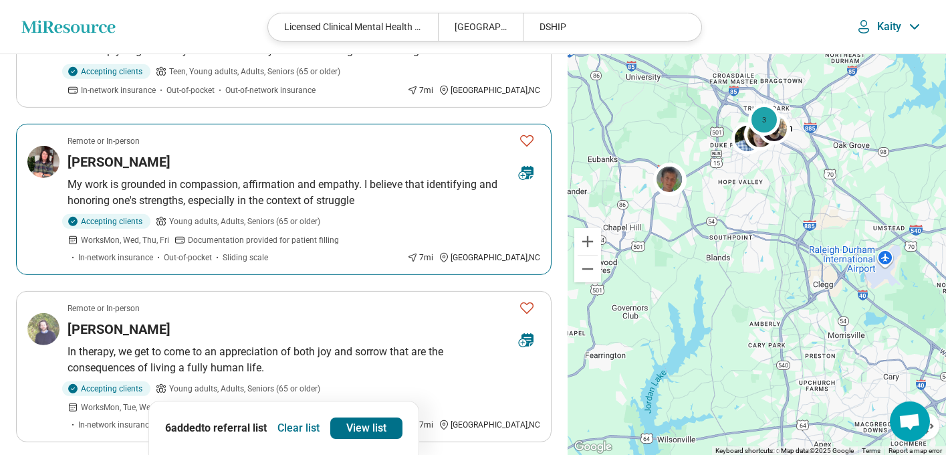
scroll to position [1369, 0]
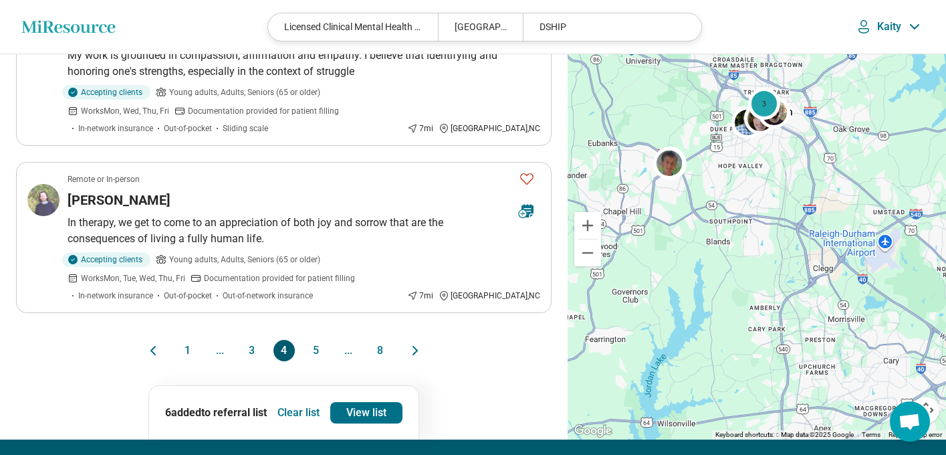
click at [318, 340] on button "5" at bounding box center [316, 350] width 21 height 21
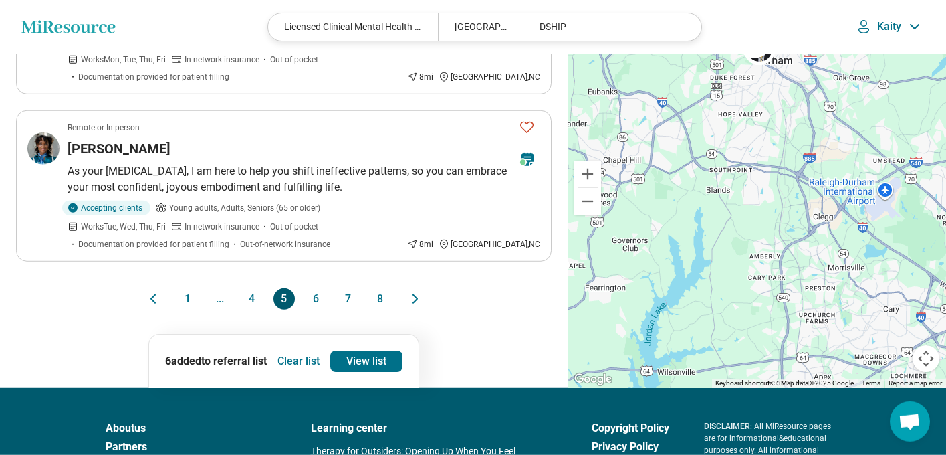
scroll to position [1444, 0]
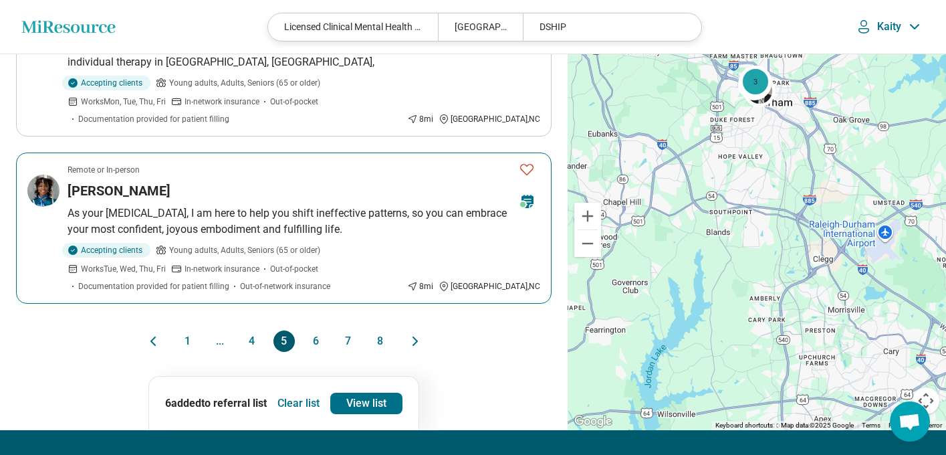
click at [43, 175] on img at bounding box center [43, 191] width 32 height 32
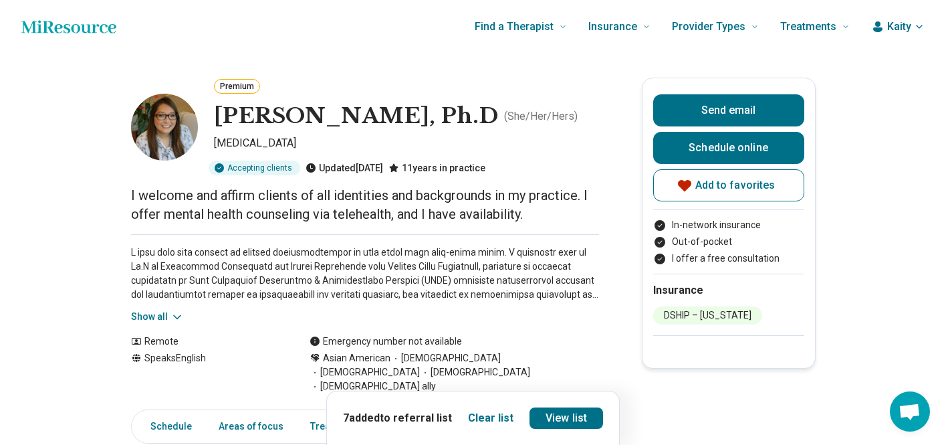
click at [503, 417] on button "Clear list" at bounding box center [490, 418] width 45 height 16
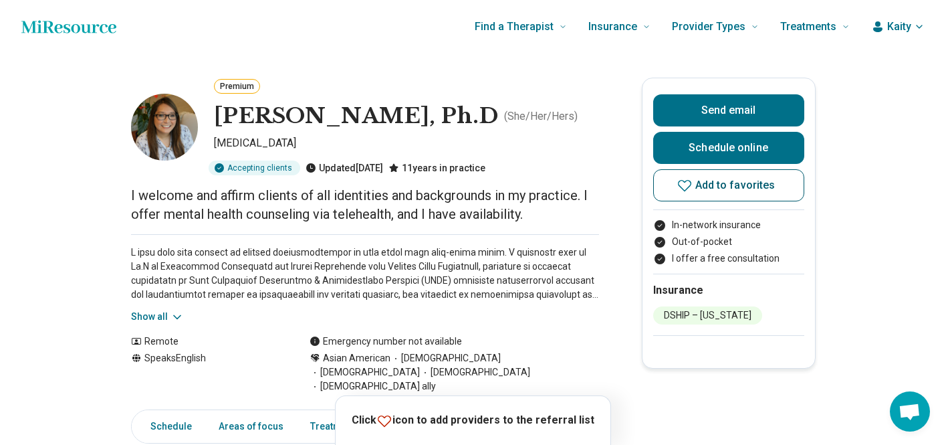
click at [736, 188] on span "Add to favorites" at bounding box center [735, 185] width 80 height 11
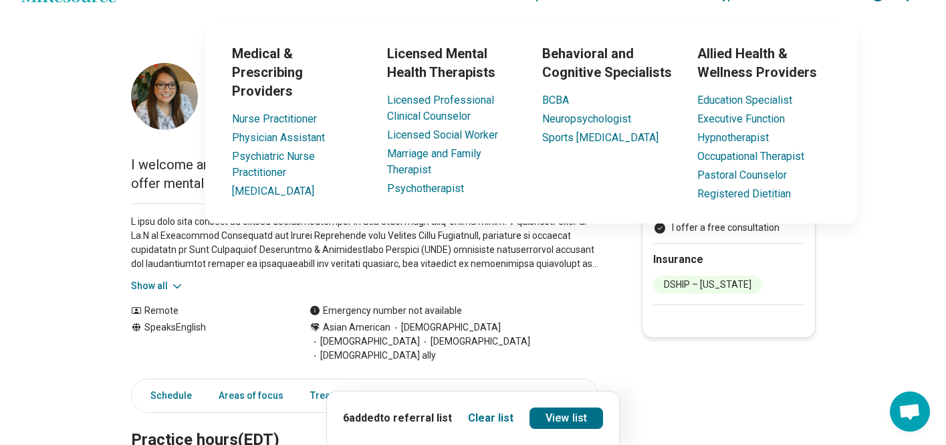
scroll to position [107, 0]
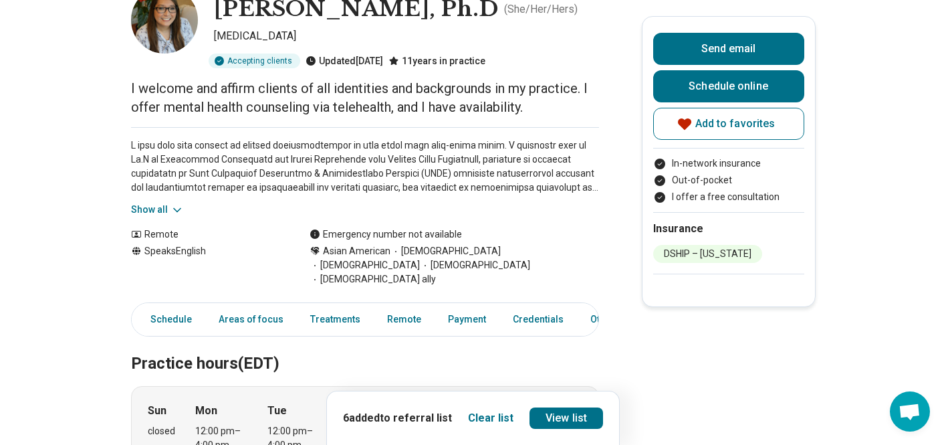
click at [160, 216] on button "Show all" at bounding box center [157, 210] width 53 height 14
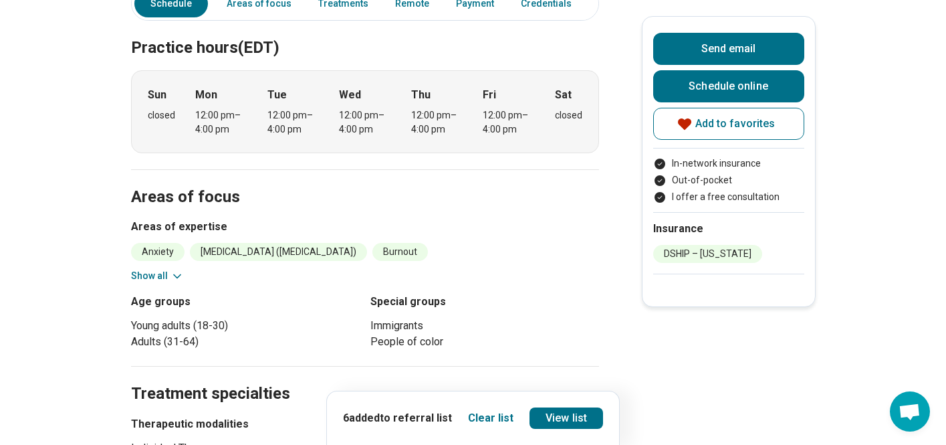
scroll to position [674, 0]
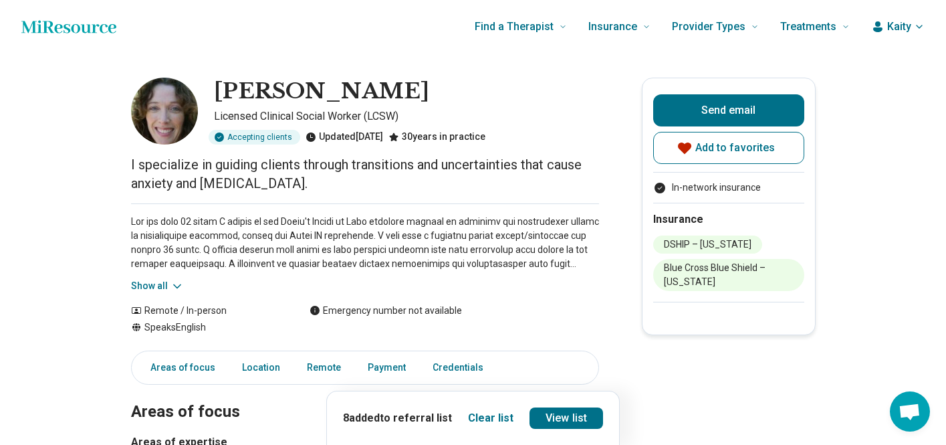
click at [148, 288] on button "Show all" at bounding box center [157, 286] width 53 height 14
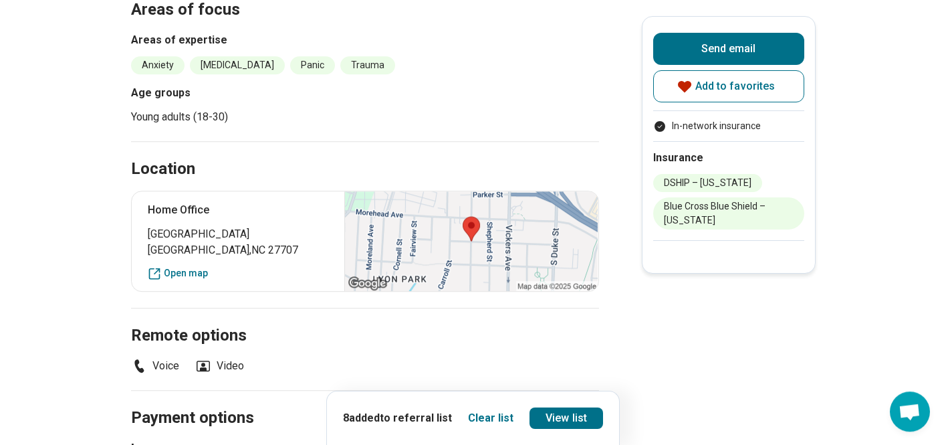
scroll to position [531, 0]
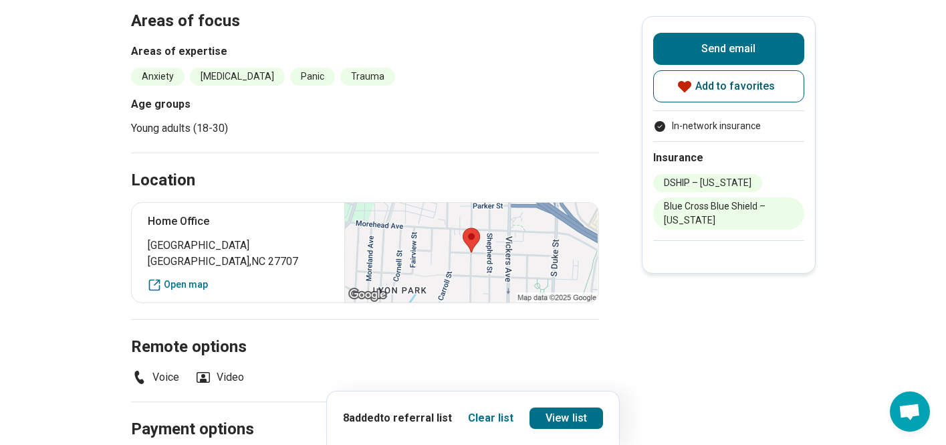
click at [712, 90] on span "Add to favorites" at bounding box center [735, 86] width 80 height 11
click at [738, 88] on span "Add to favorites" at bounding box center [735, 86] width 80 height 11
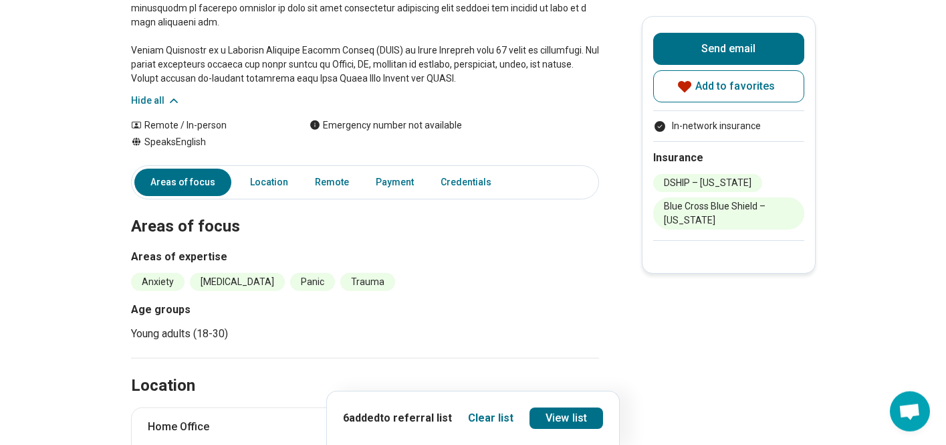
scroll to position [370, 0]
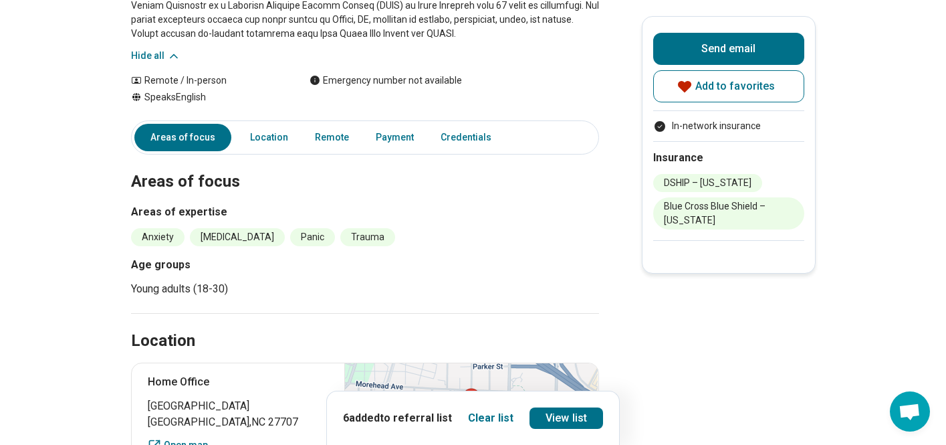
click at [203, 211] on h3 "Areas of expertise" at bounding box center [365, 212] width 468 height 16
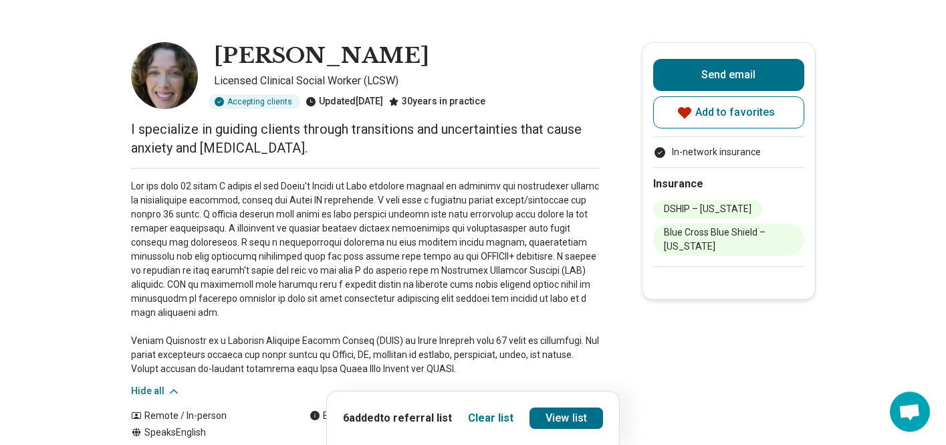
scroll to position [0, 0]
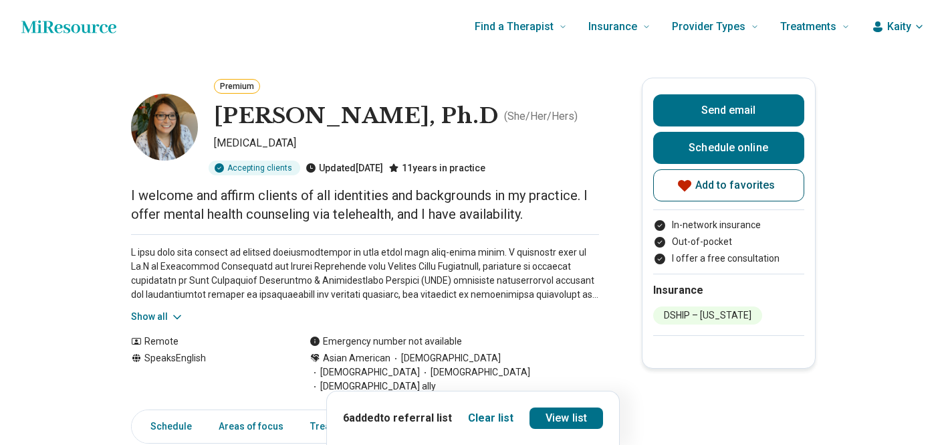
click at [737, 184] on span "Add to favorites" at bounding box center [735, 185] width 80 height 11
click at [734, 185] on span "Add to favorites" at bounding box center [735, 185] width 80 height 11
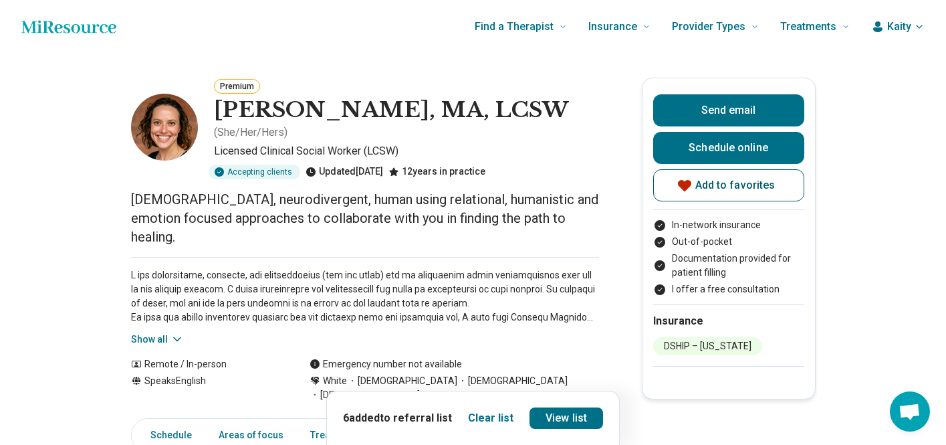
click at [749, 179] on button "Add to favorites" at bounding box center [728, 185] width 151 height 32
click at [722, 179] on button "Add to favorites" at bounding box center [728, 185] width 151 height 32
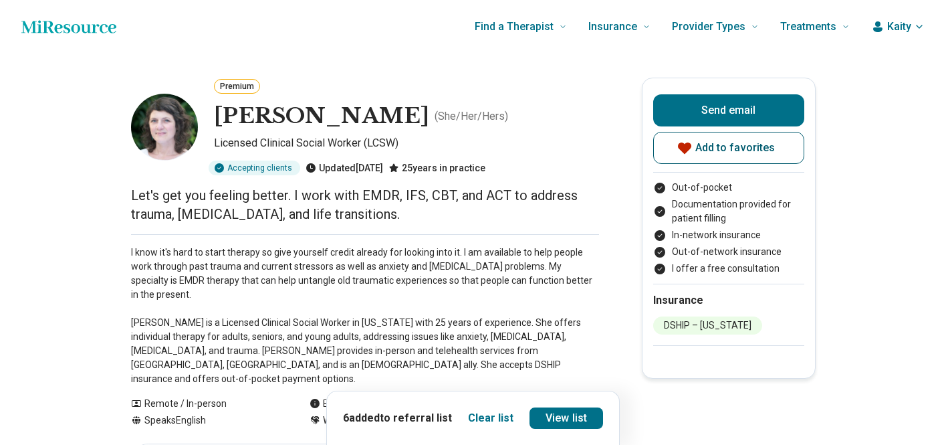
click at [760, 149] on span "Add to favorites" at bounding box center [735, 147] width 80 height 11
click at [742, 150] on span "Add to favorites" at bounding box center [735, 147] width 80 height 11
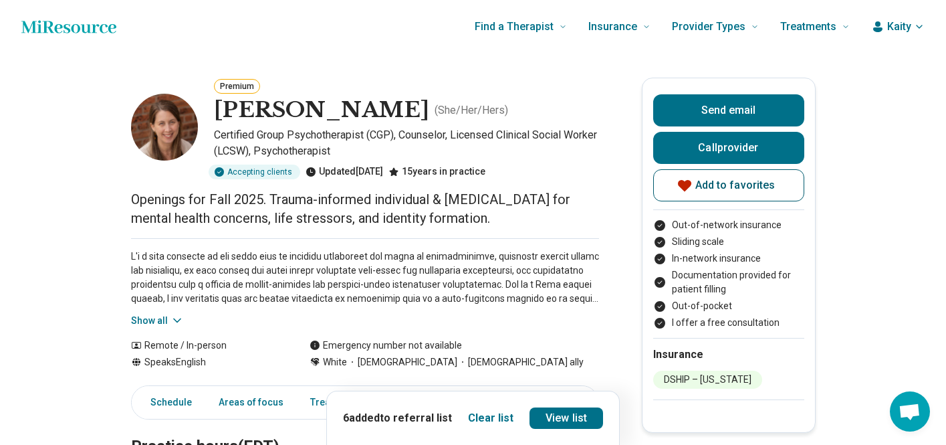
click at [752, 188] on span "Add to favorites" at bounding box center [735, 185] width 80 height 11
click at [776, 185] on span "Add to favorites" at bounding box center [735, 185] width 80 height 11
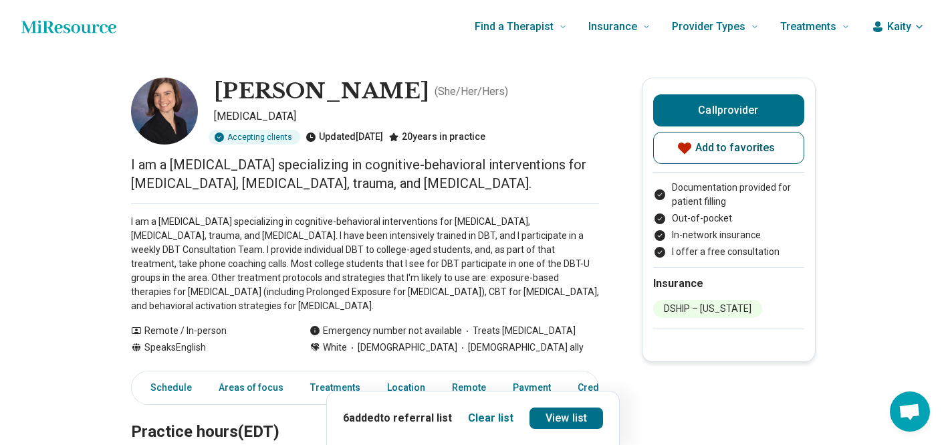
click at [744, 154] on button "Add to favorites" at bounding box center [728, 148] width 151 height 32
click at [734, 153] on span "Add to favorites" at bounding box center [735, 147] width 80 height 11
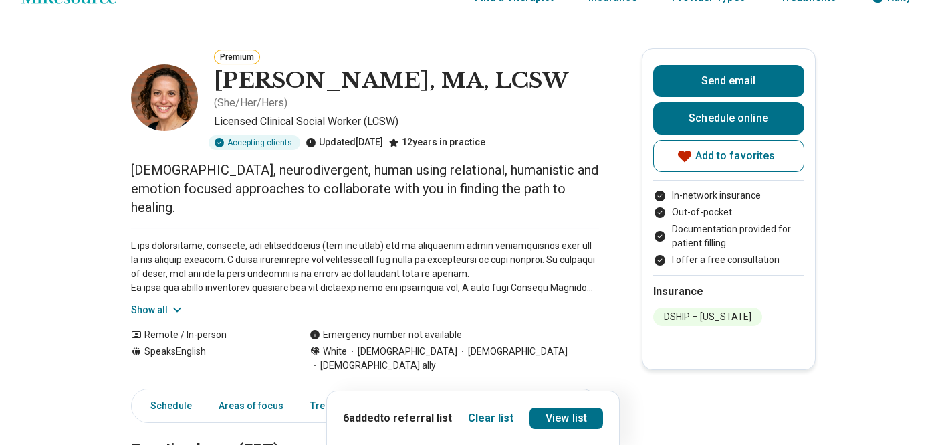
scroll to position [43, 0]
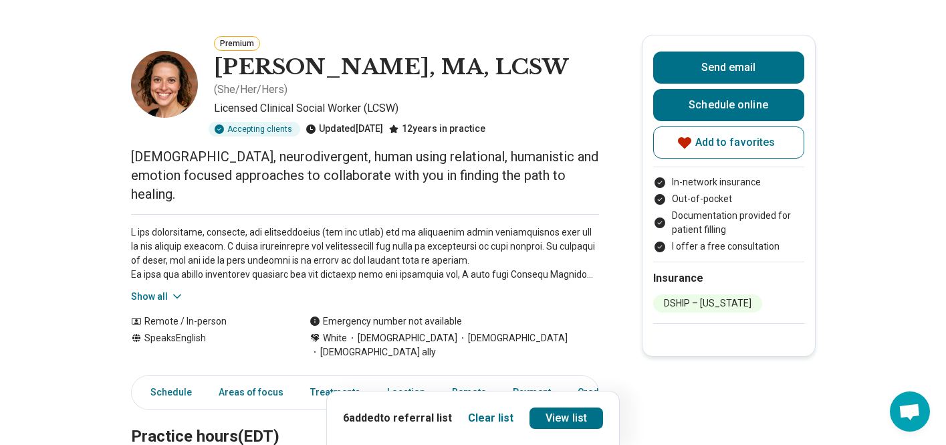
click at [172, 290] on button "Show all" at bounding box center [157, 297] width 53 height 14
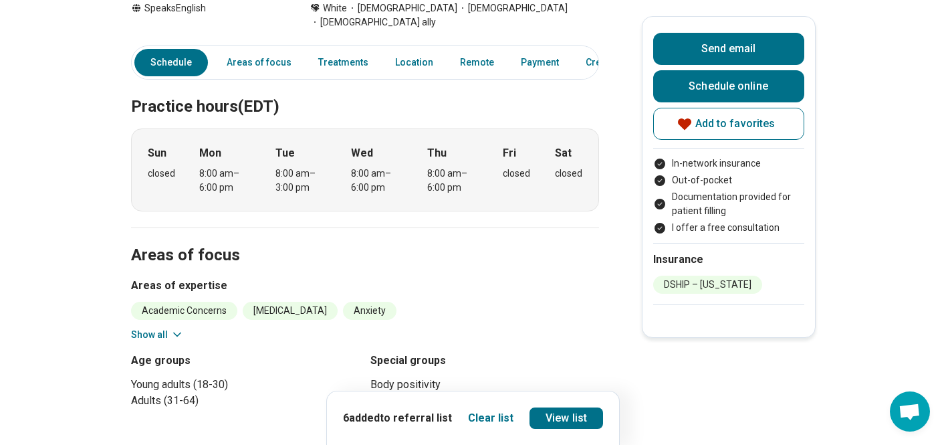
scroll to position [695, 0]
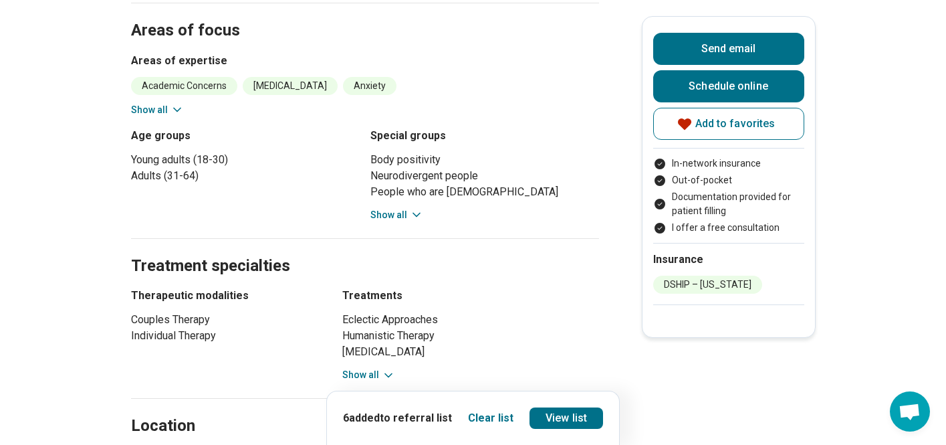
click at [176, 103] on icon at bounding box center [177, 109] width 13 height 13
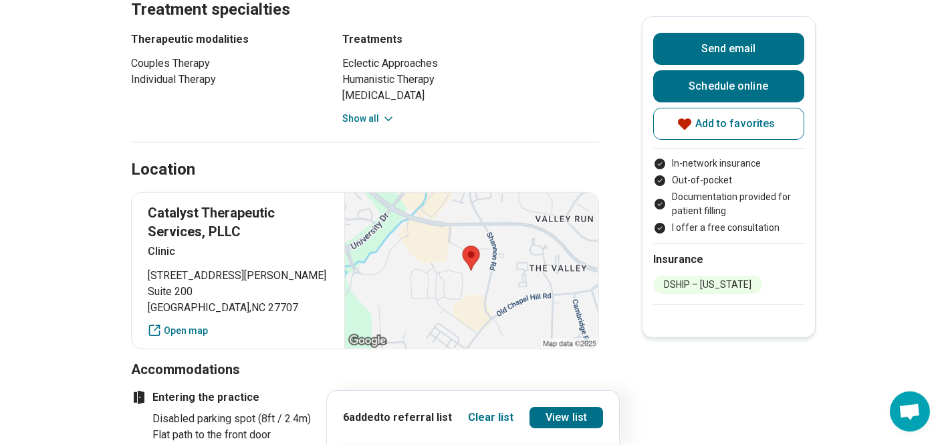
scroll to position [1123, 0]
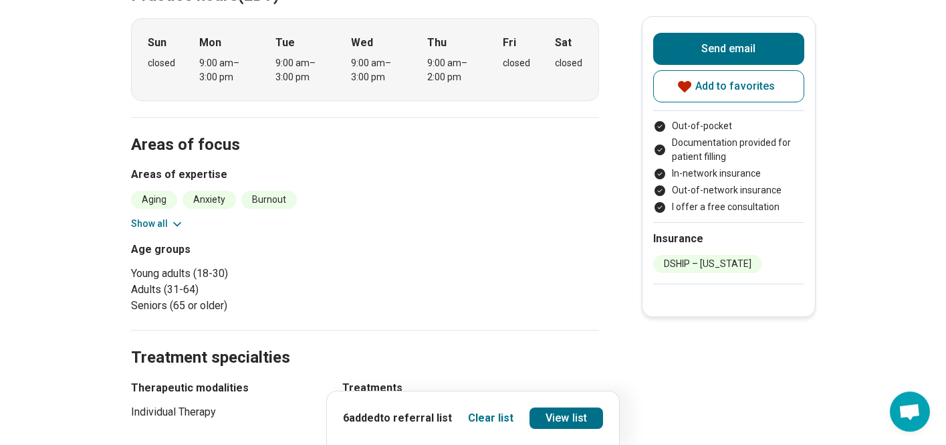
scroll to position [514, 0]
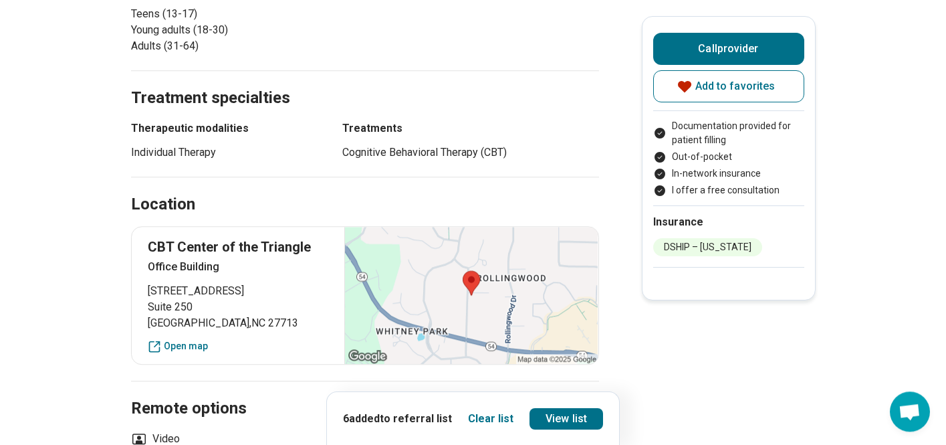
scroll to position [824, 0]
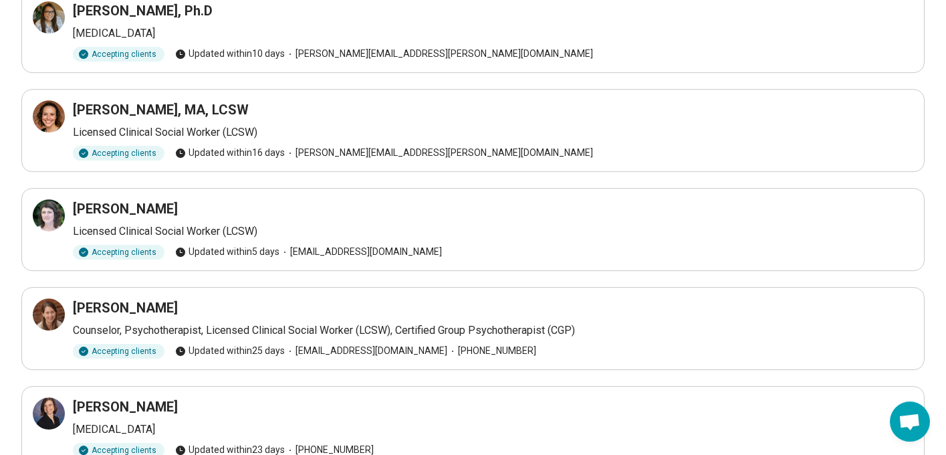
scroll to position [285, 0]
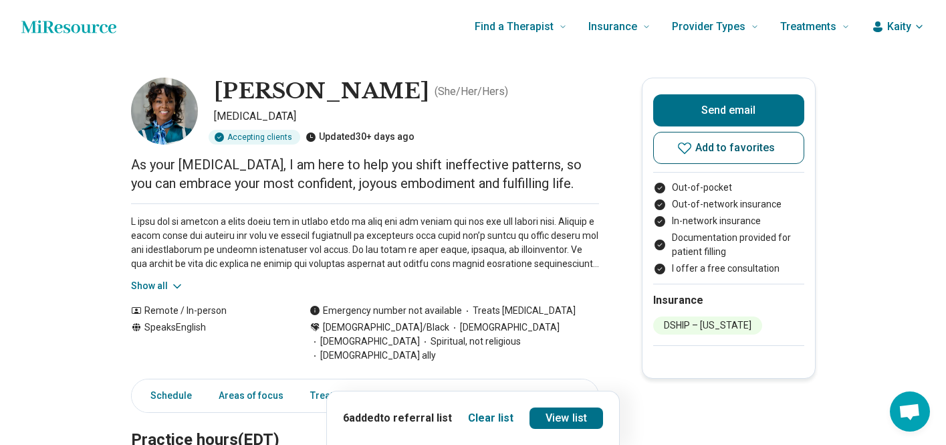
click at [737, 150] on span "Add to favorites" at bounding box center [735, 147] width 80 height 11
click at [564, 419] on link "View list" at bounding box center [567, 417] width 74 height 21
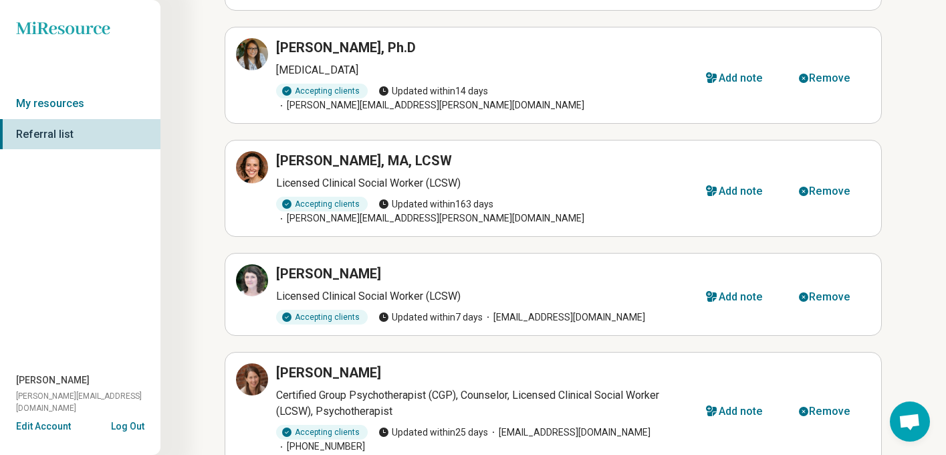
scroll to position [128, 0]
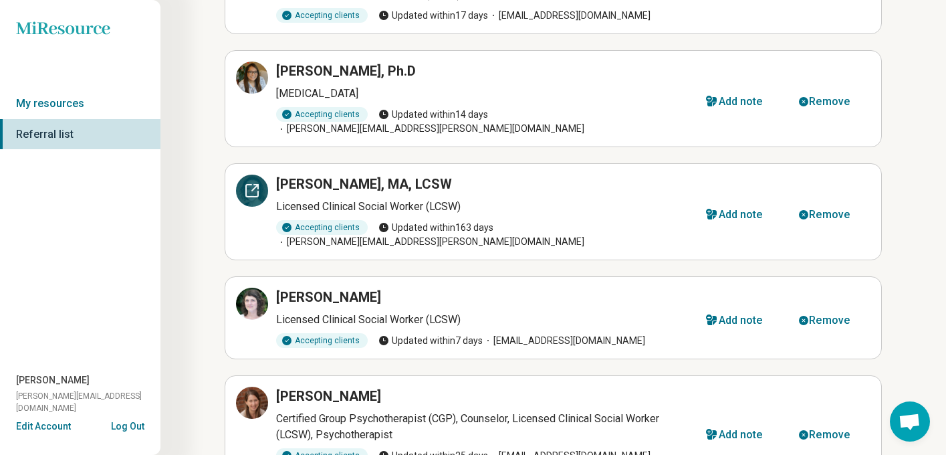
click at [253, 187] on div at bounding box center [252, 191] width 32 height 32
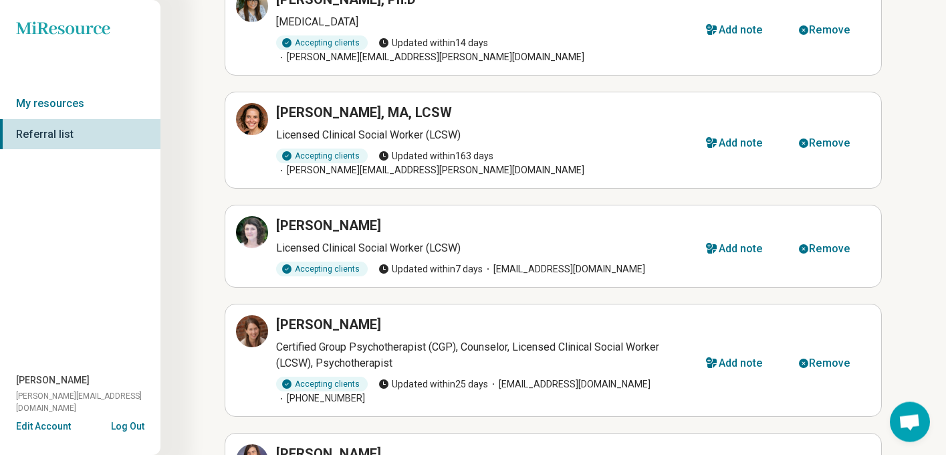
scroll to position [203, 0]
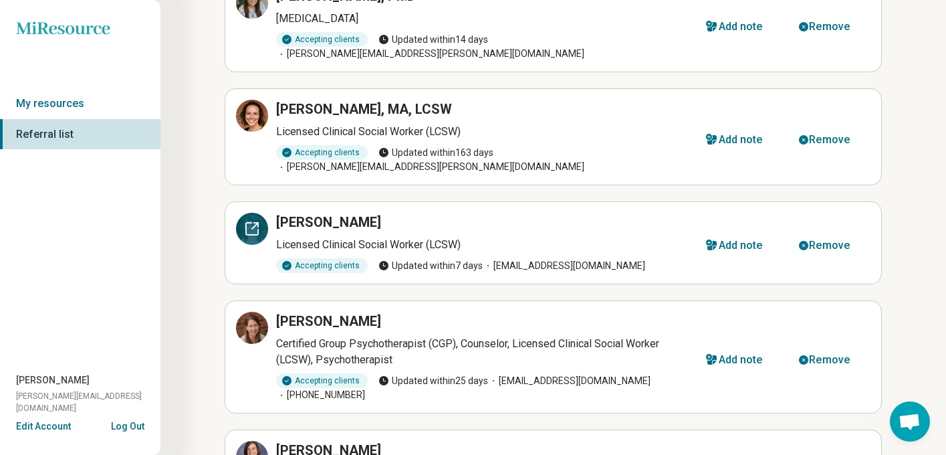
click at [256, 213] on div at bounding box center [252, 229] width 32 height 32
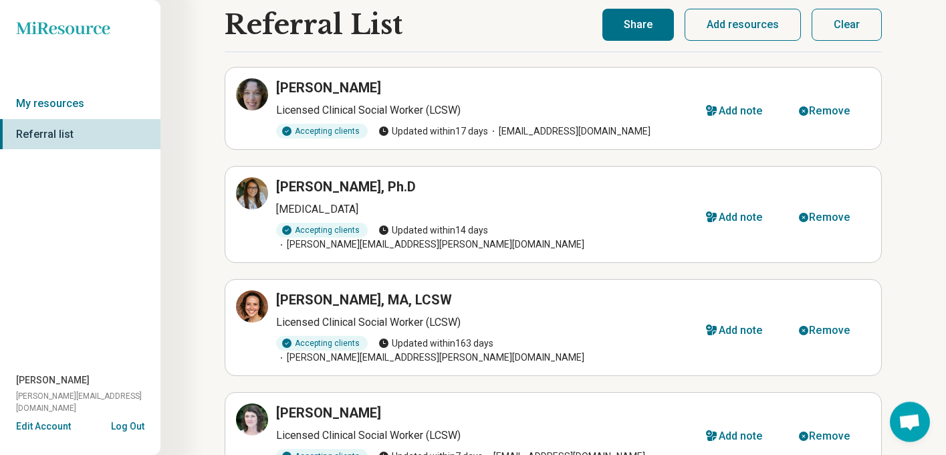
scroll to position [0, 0]
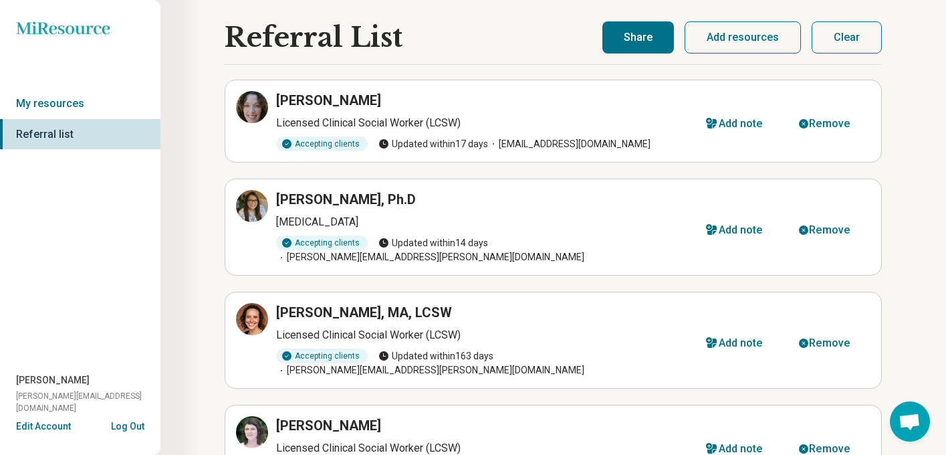
click at [645, 43] on button "Share" at bounding box center [638, 37] width 72 height 32
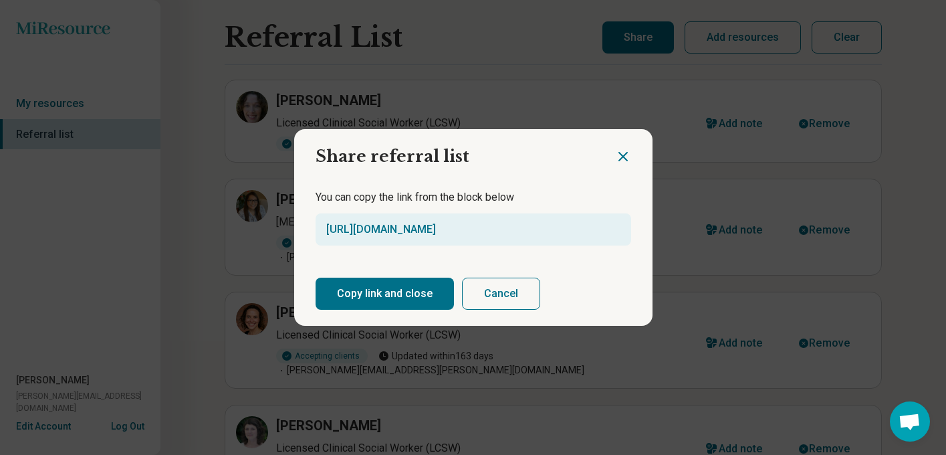
click at [395, 296] on button "Copy link and close" at bounding box center [385, 293] width 138 height 32
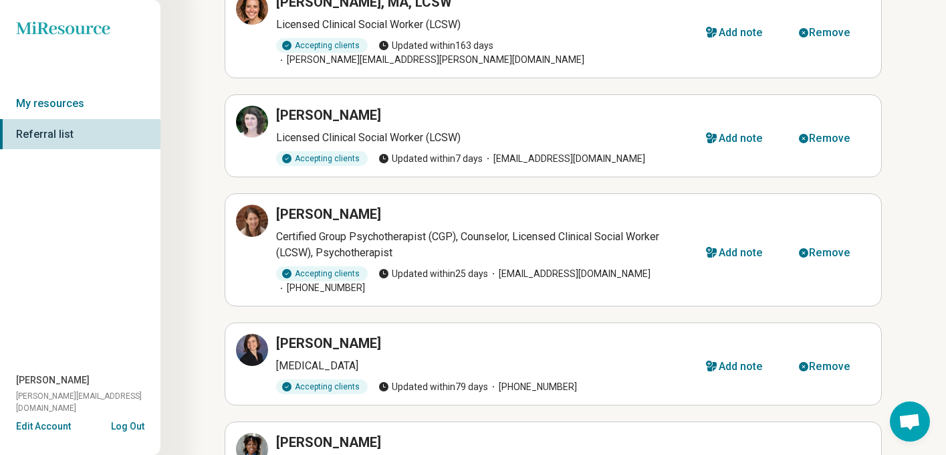
scroll to position [393, 0]
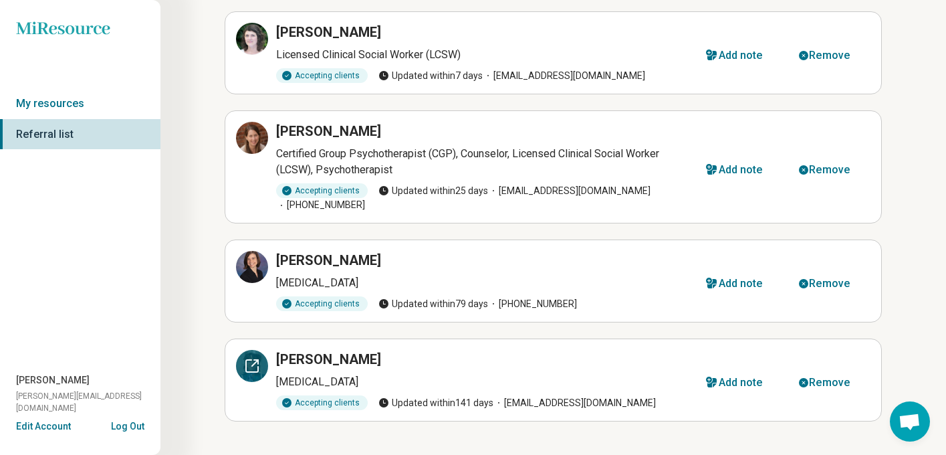
click at [257, 350] on div at bounding box center [252, 366] width 32 height 32
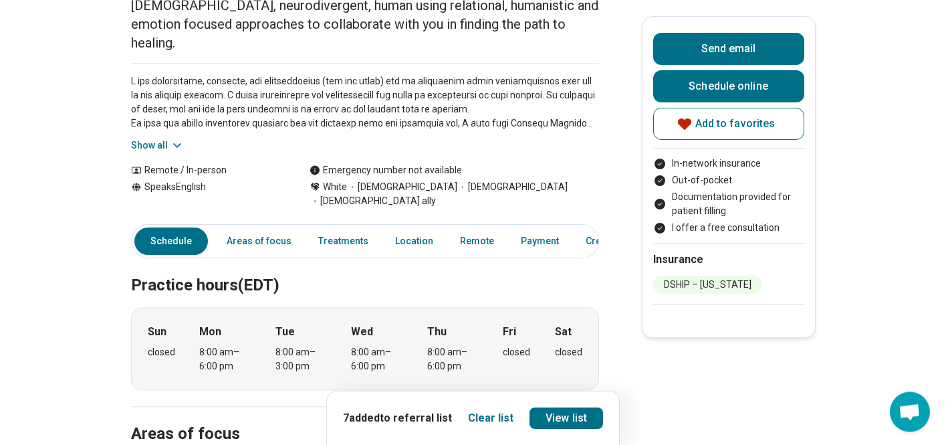
scroll to position [53, 0]
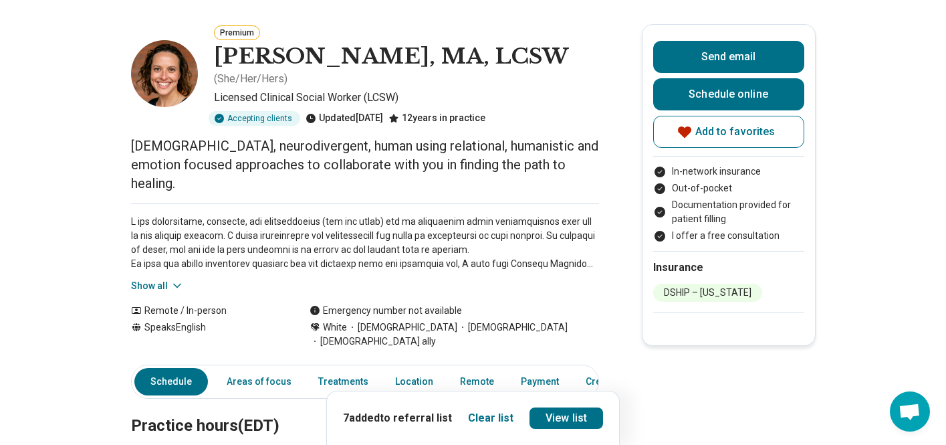
click at [161, 279] on button "Show all" at bounding box center [157, 286] width 53 height 14
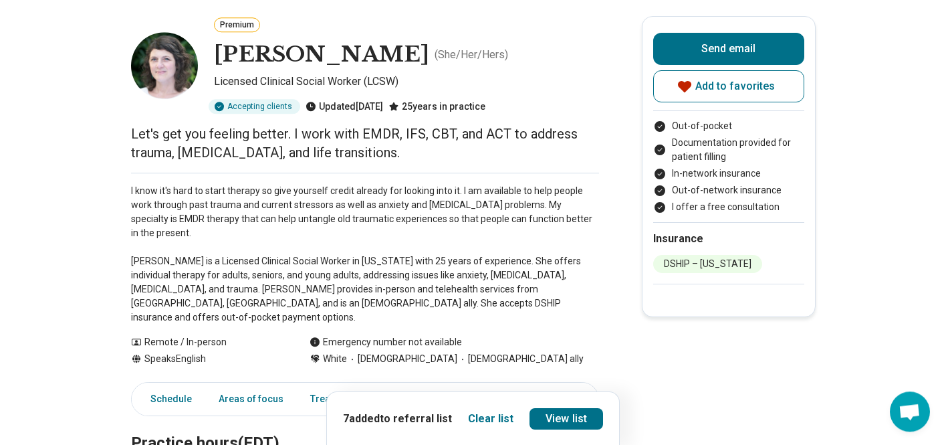
scroll to position [75, 0]
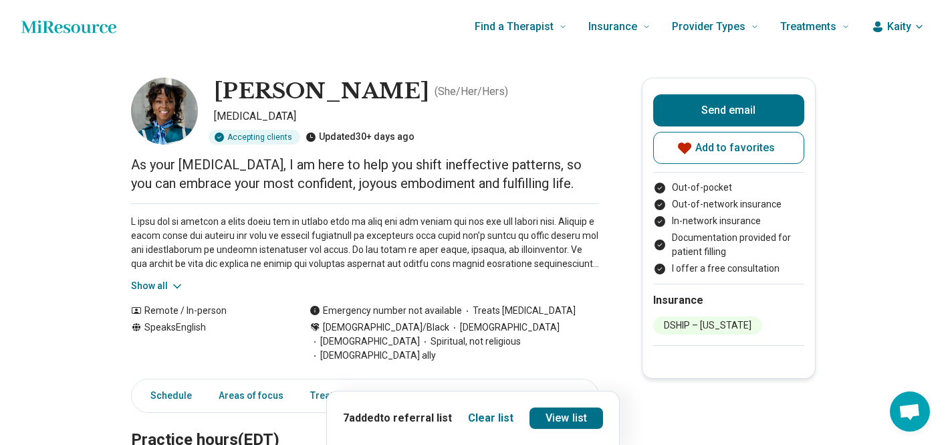
click at [154, 290] on button "Show all" at bounding box center [157, 286] width 53 height 14
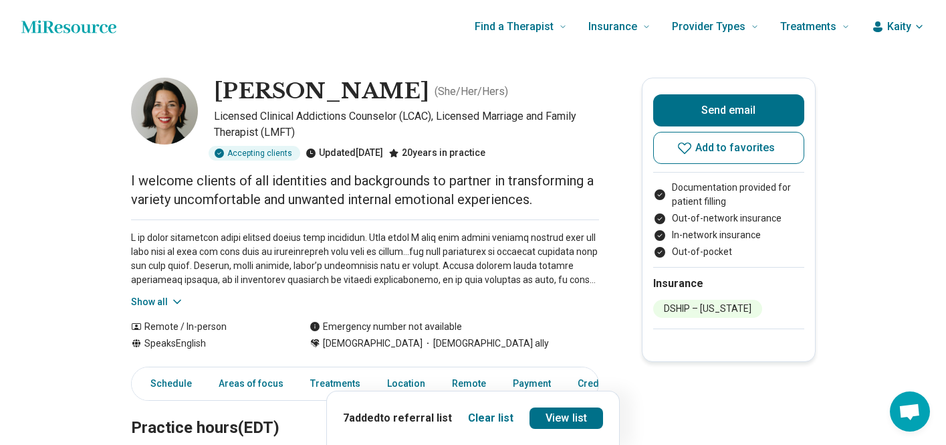
click at [166, 298] on button "Show all" at bounding box center [157, 302] width 53 height 14
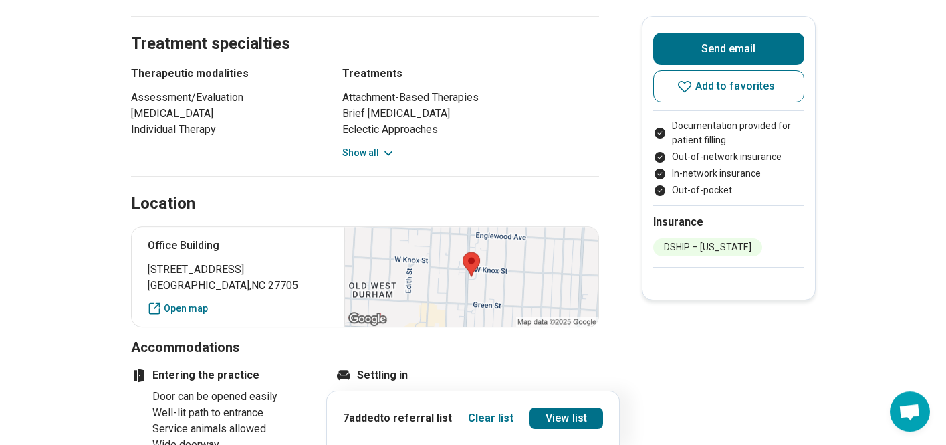
scroll to position [963, 0]
